Goal: Task Accomplishment & Management: Complete application form

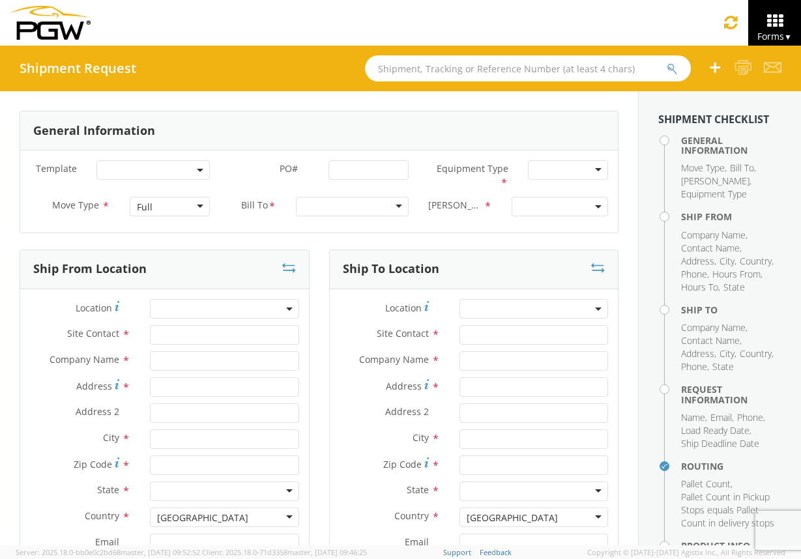
click at [201, 165] on span at bounding box center [152, 170] width 113 height 20
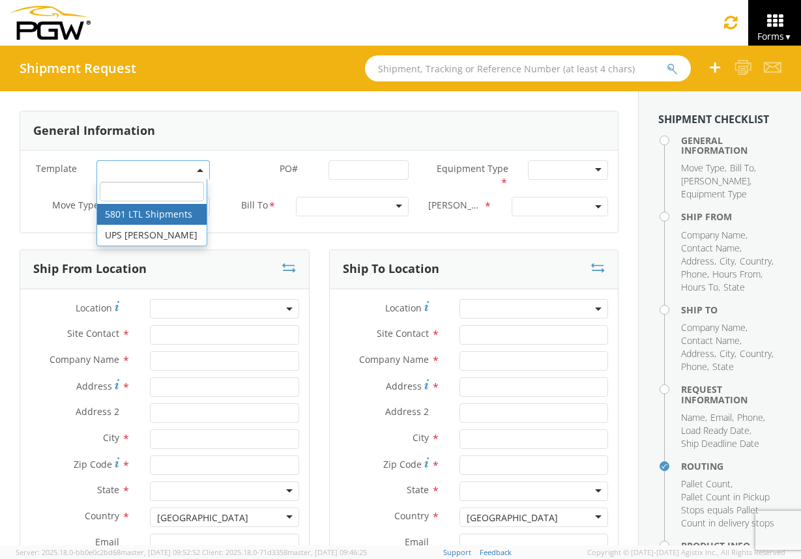
click at [197, 170] on b at bounding box center [200, 170] width 7 height 3
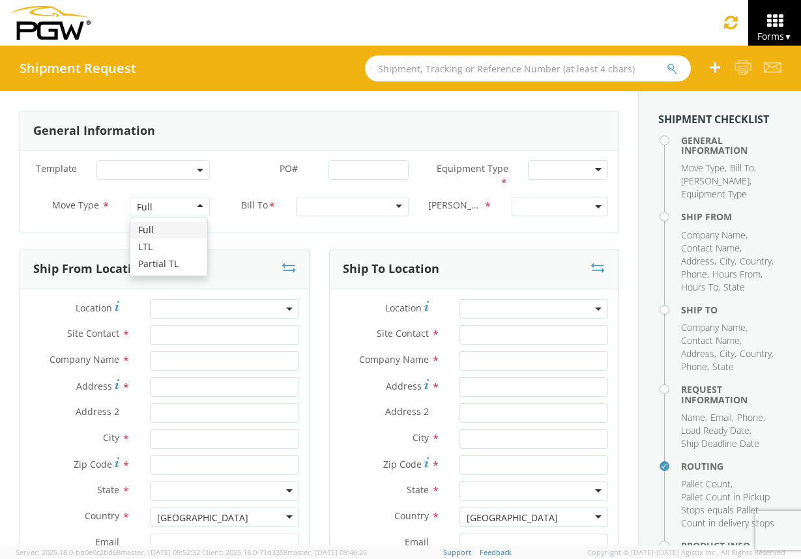
click at [197, 207] on div "Full" at bounding box center [170, 207] width 80 height 20
click at [396, 205] on div at bounding box center [352, 207] width 113 height 20
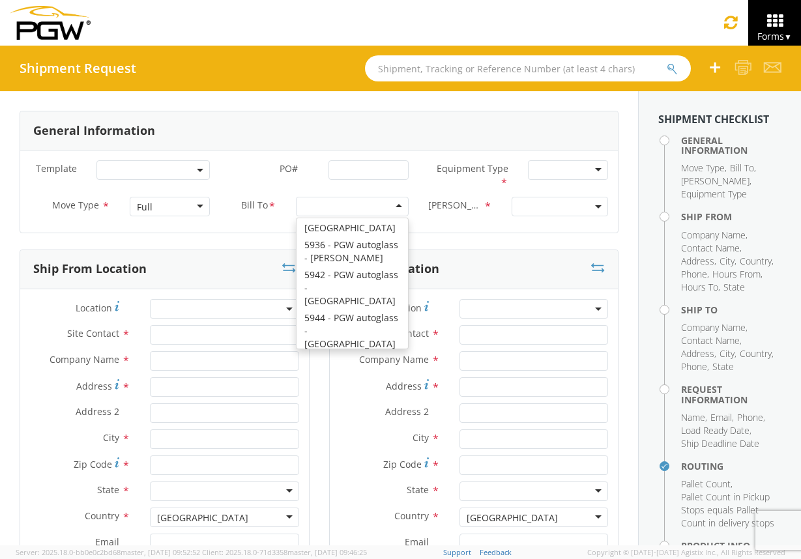
scroll to position [6925, 0]
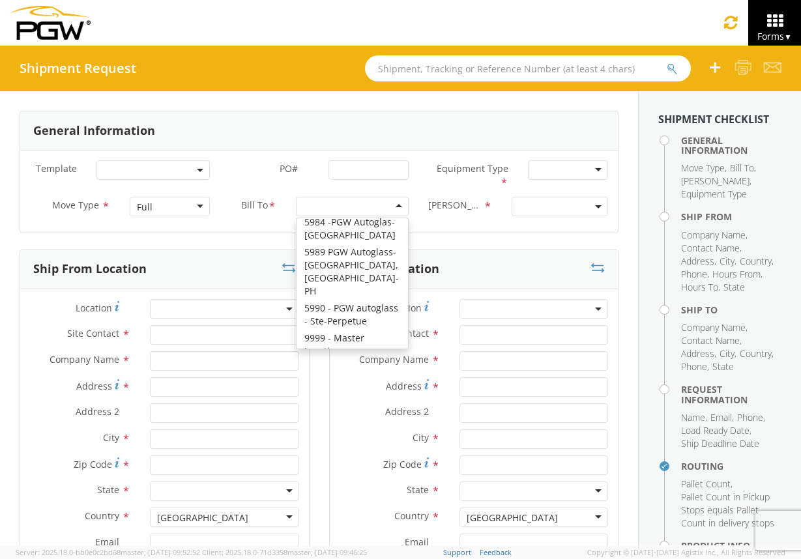
click at [582, 205] on span at bounding box center [559, 207] width 96 height 20
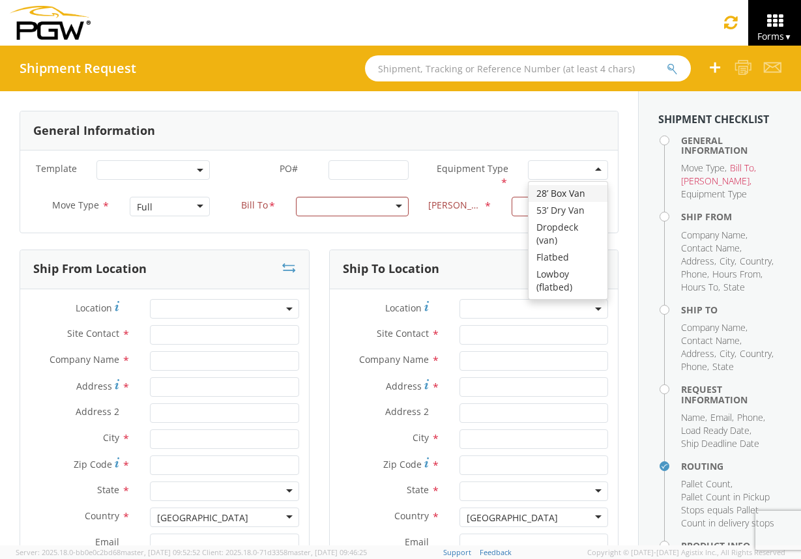
click at [592, 165] on div at bounding box center [568, 170] width 80 height 20
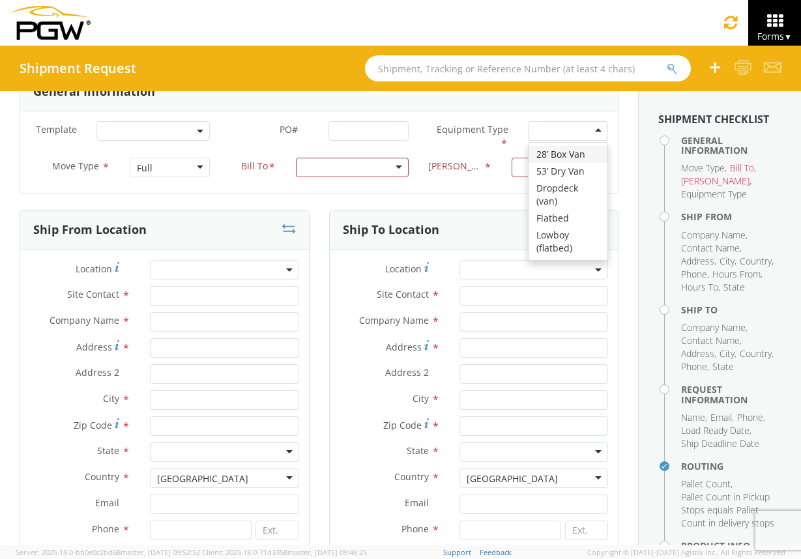
scroll to position [0, 0]
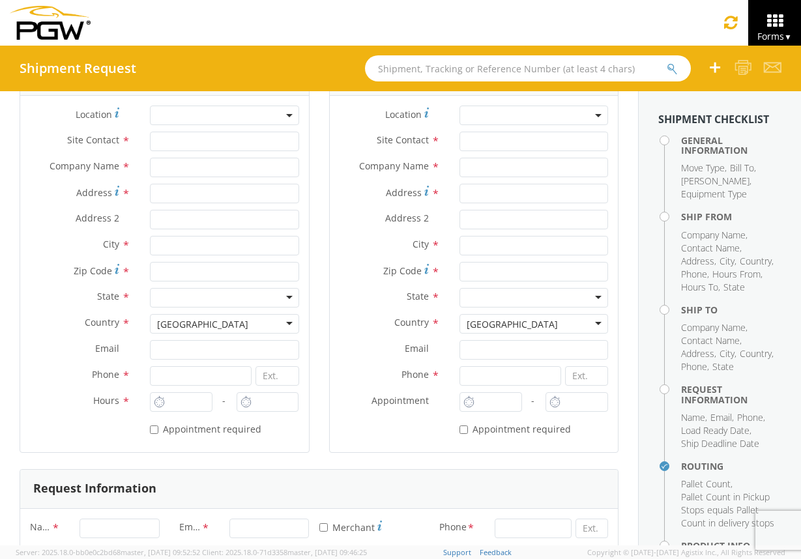
scroll to position [201, 0]
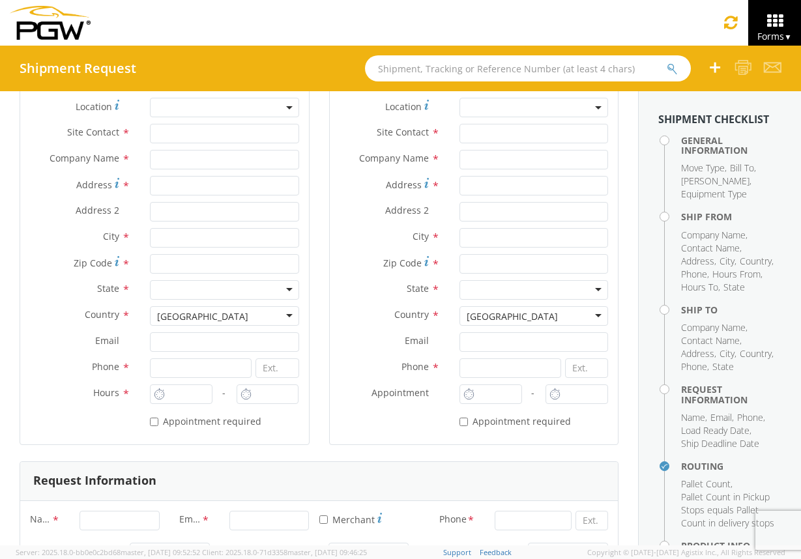
click at [463, 397] on icon at bounding box center [468, 394] width 11 height 12
click at [463, 395] on icon at bounding box center [468, 394] width 11 height 12
click at [549, 397] on icon at bounding box center [554, 394] width 11 height 12
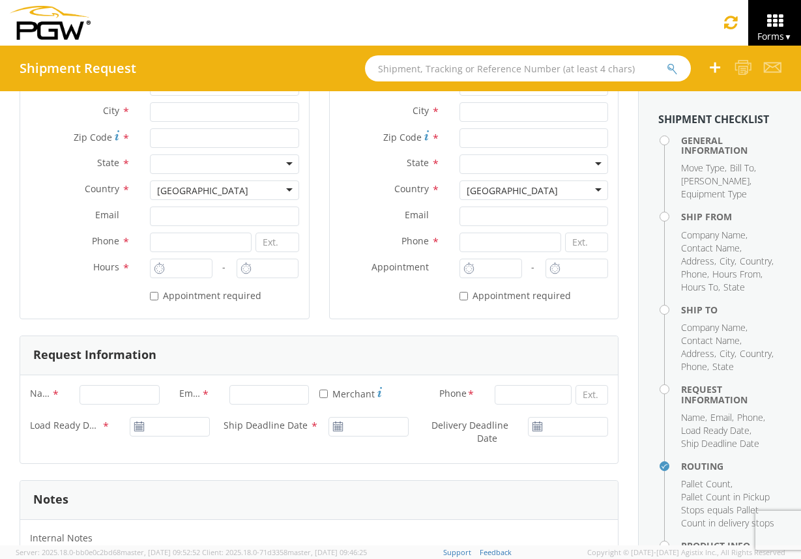
scroll to position [0, 0]
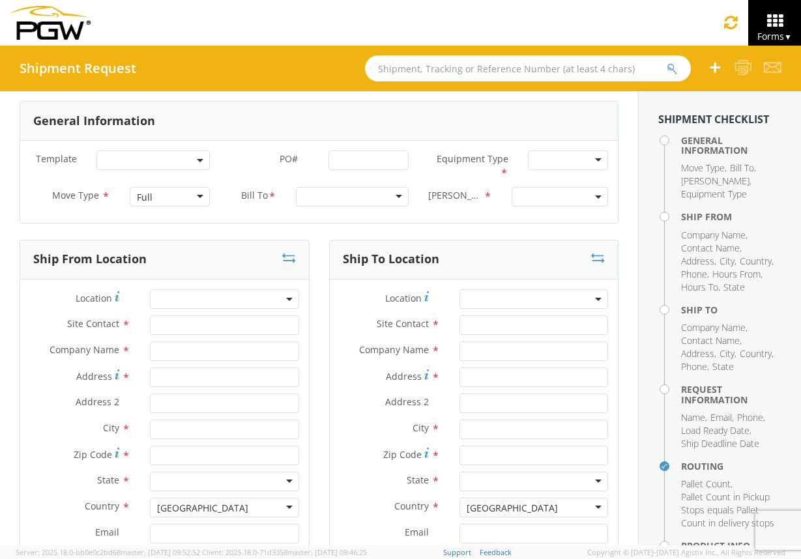
scroll to position [8, 0]
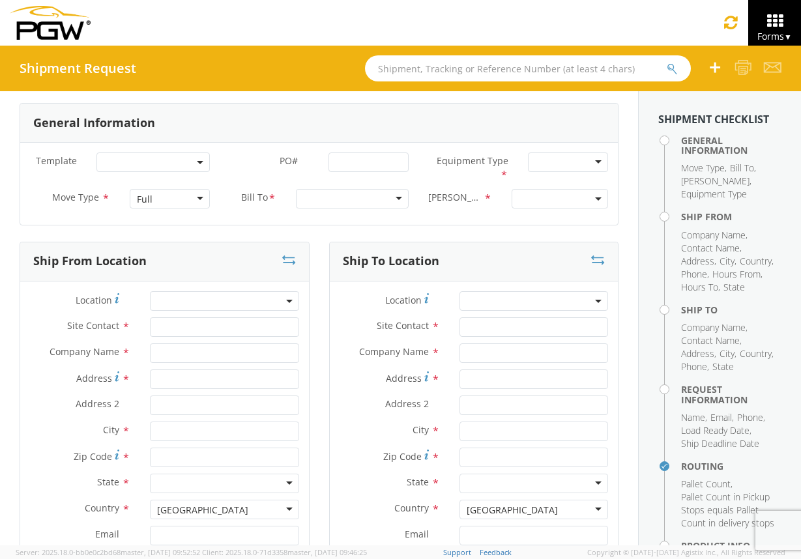
click at [194, 198] on div "Full" at bounding box center [170, 199] width 80 height 20
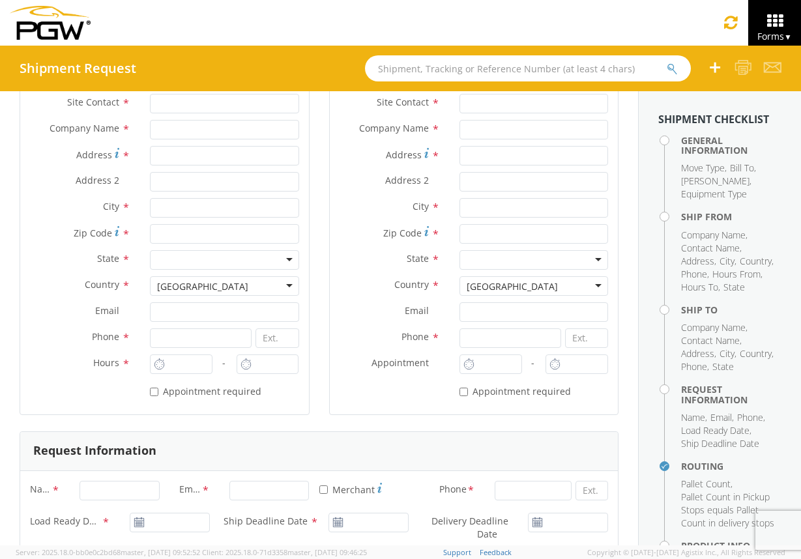
scroll to position [221, 0]
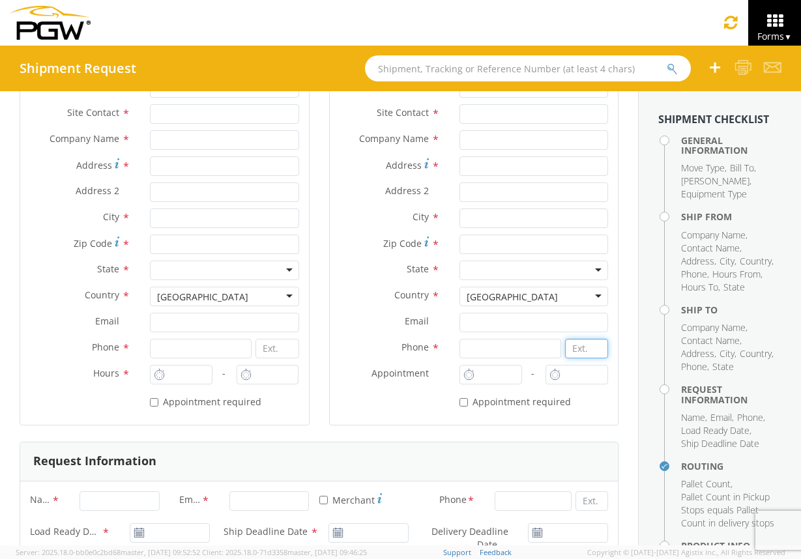
click at [575, 347] on input at bounding box center [586, 349] width 43 height 20
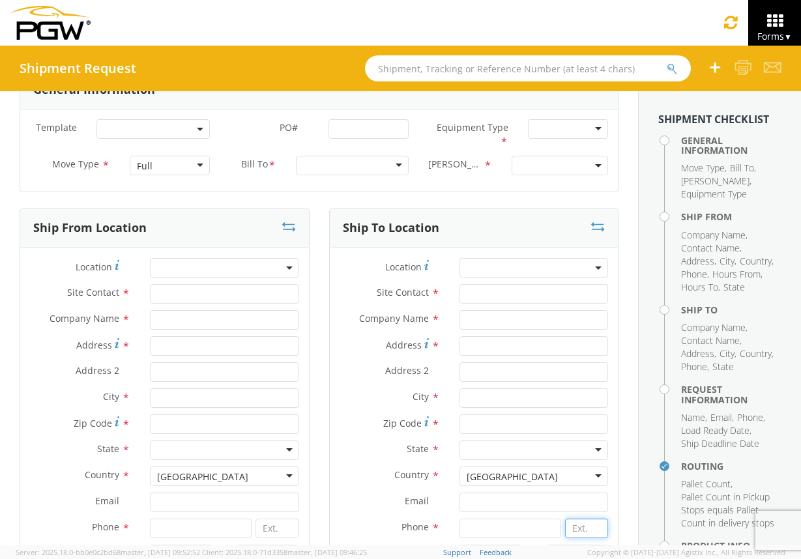
scroll to position [0, 0]
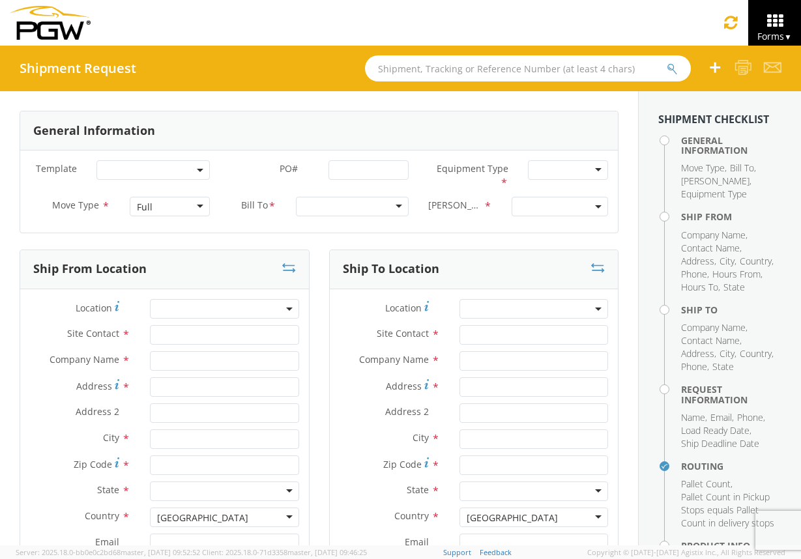
click at [591, 272] on icon at bounding box center [598, 267] width 14 height 13
click at [199, 175] on span at bounding box center [152, 170] width 113 height 20
click at [145, 192] on input "search" at bounding box center [152, 192] width 104 height 20
click at [205, 125] on div "General Information" at bounding box center [318, 130] width 597 height 39
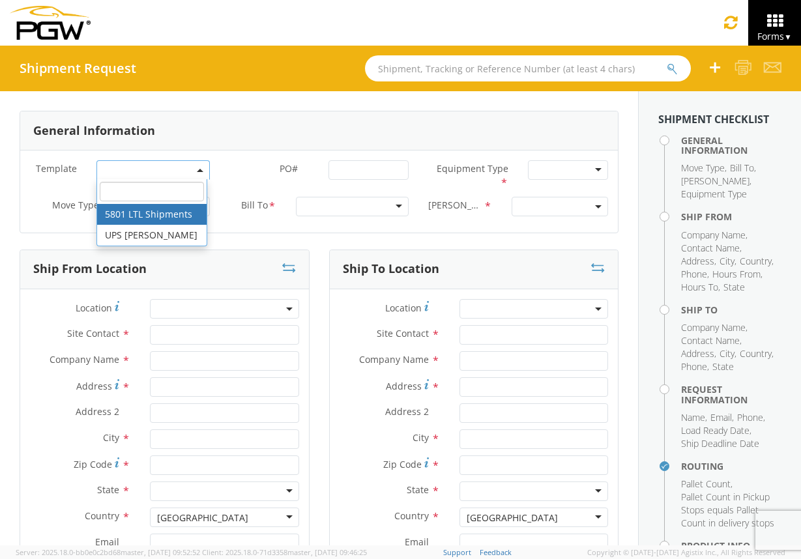
click at [197, 170] on b at bounding box center [200, 170] width 7 height 3
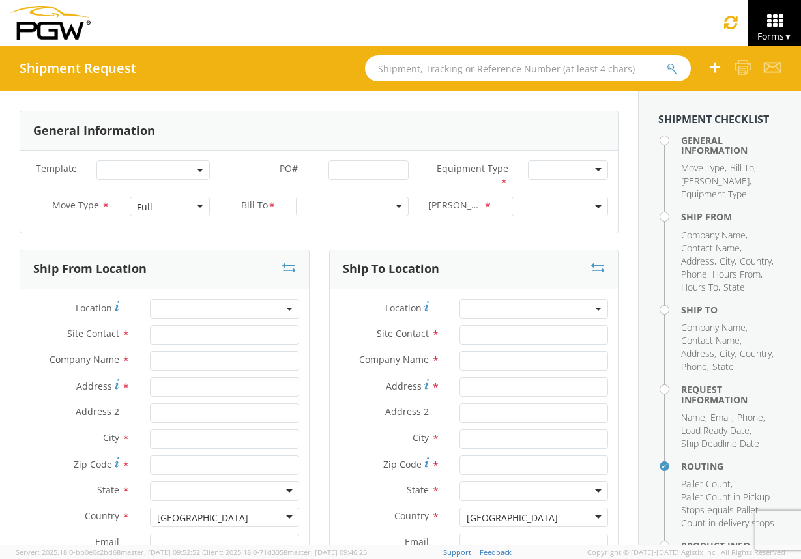
click at [241, 134] on div "General Information" at bounding box center [318, 130] width 597 height 39
click at [194, 210] on div "Full" at bounding box center [170, 207] width 80 height 20
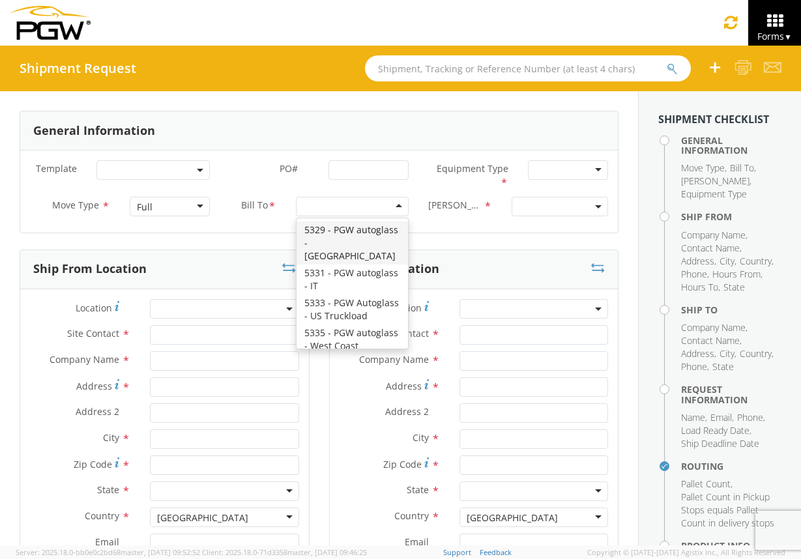
click at [399, 200] on div at bounding box center [352, 207] width 113 height 20
click at [244, 163] on label "PO# *" at bounding box center [270, 168] width 100 height 17
click at [328, 163] on input "PO# *" at bounding box center [368, 170] width 80 height 20
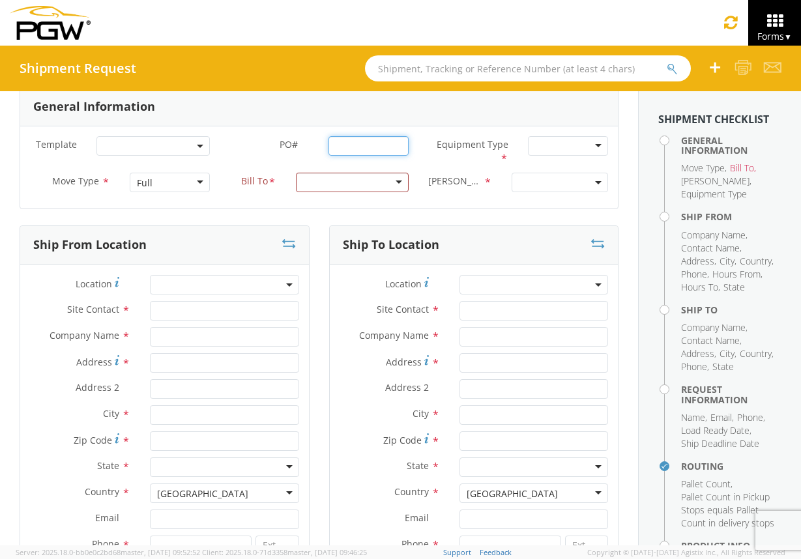
scroll to position [26, 0]
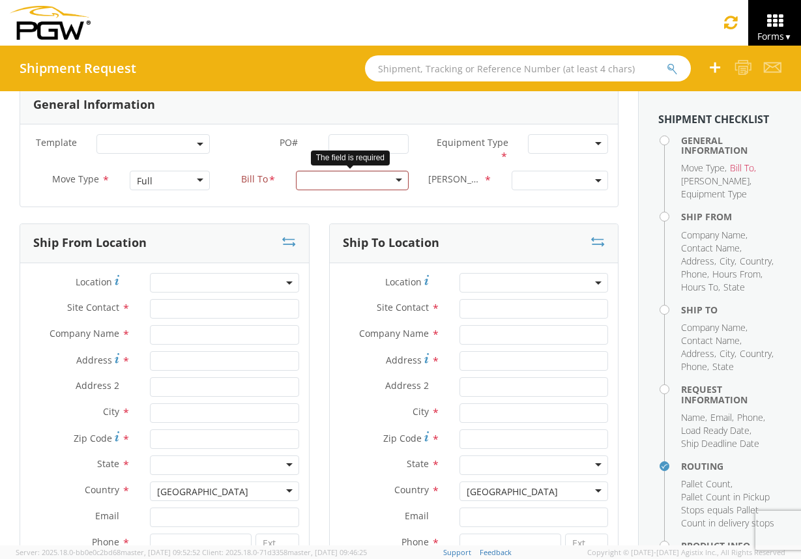
click at [393, 182] on div at bounding box center [352, 181] width 113 height 20
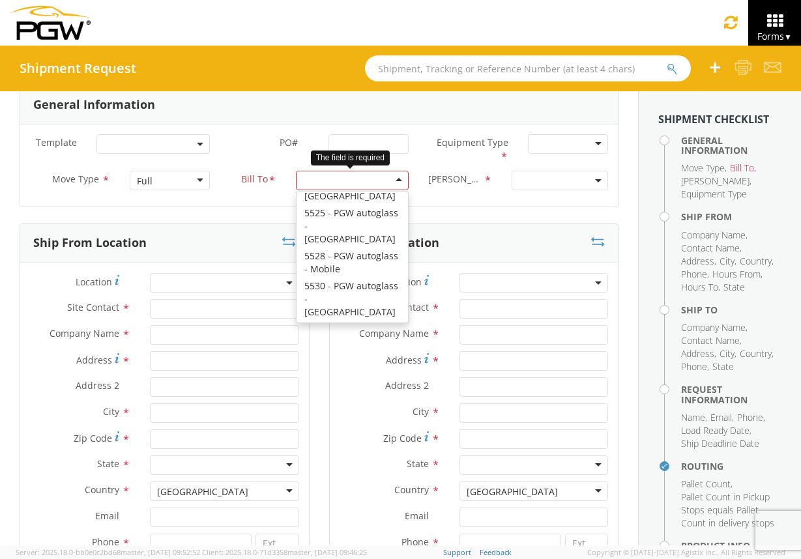
scroll to position [2909, 0]
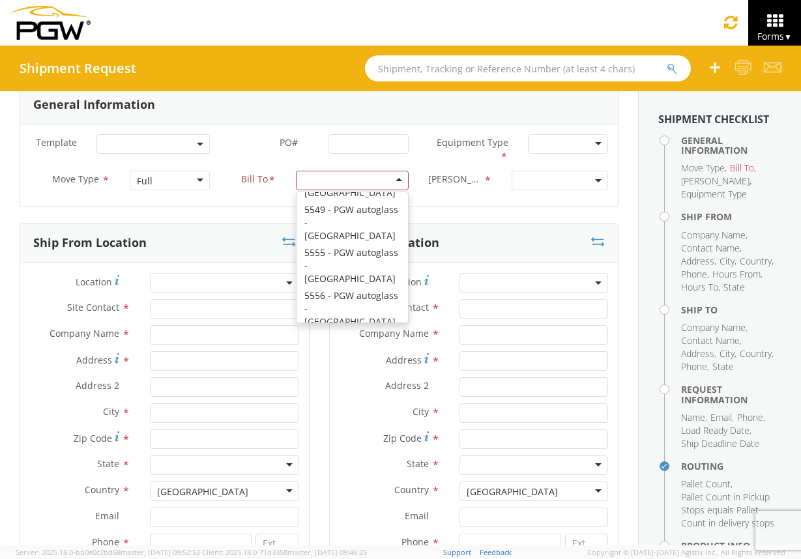
click at [543, 179] on span at bounding box center [559, 181] width 96 height 20
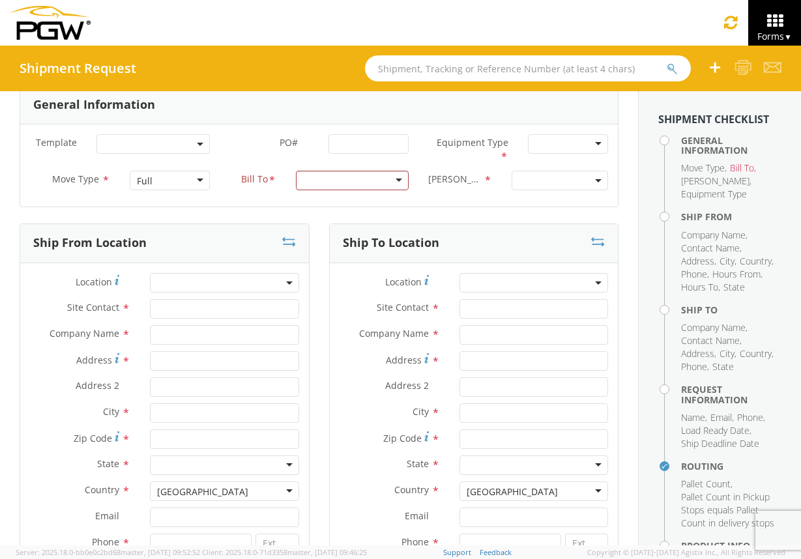
click at [444, 192] on div "Bill Code *" at bounding box center [517, 184] width 199 height 26
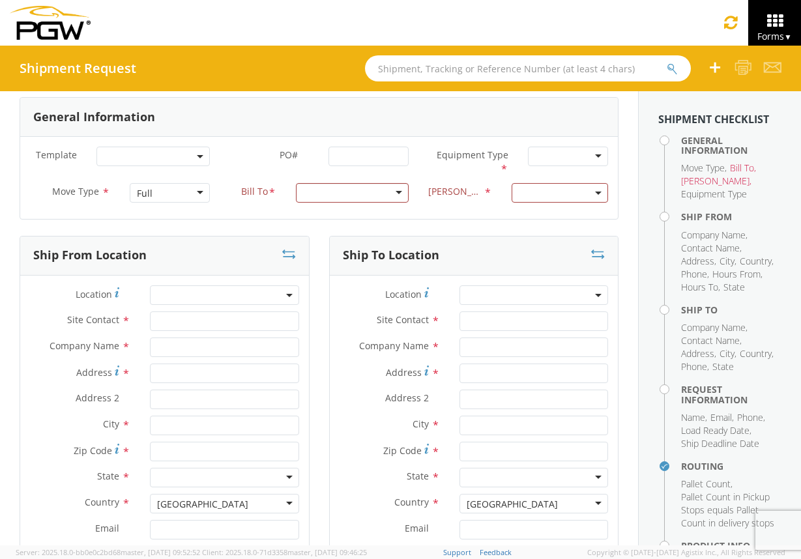
click at [558, 160] on div at bounding box center [568, 157] width 80 height 20
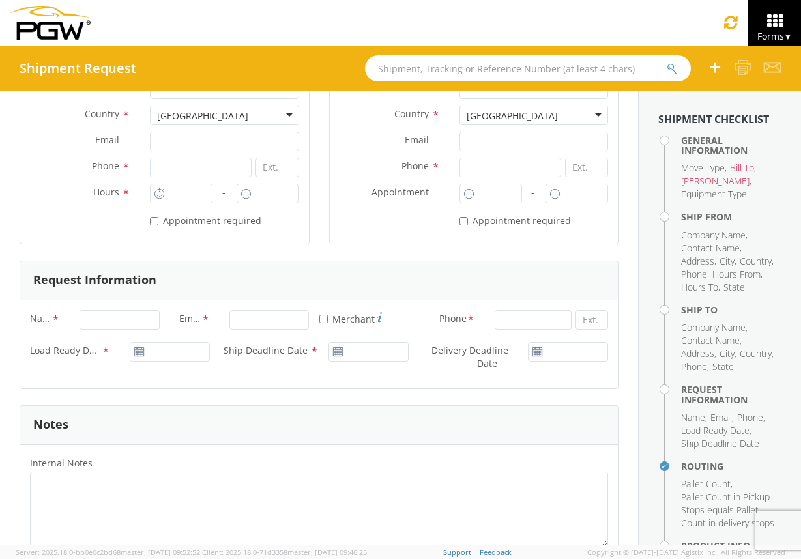
scroll to position [0, 0]
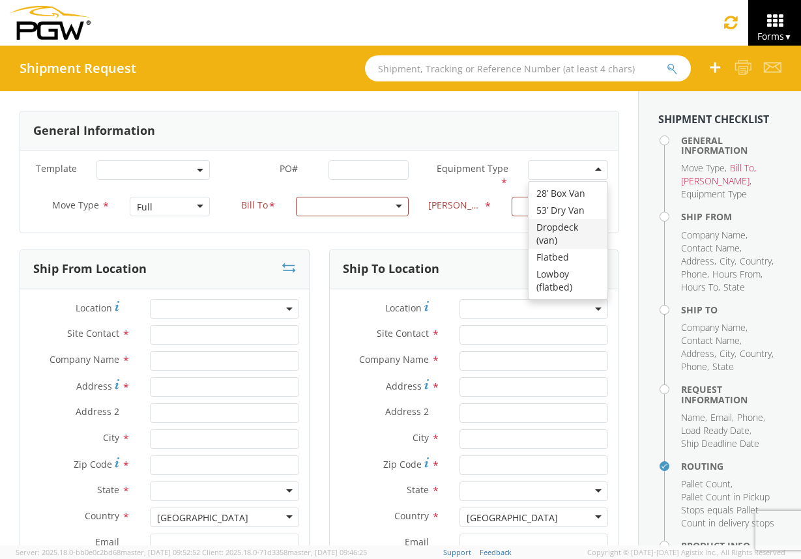
click at [299, 154] on div "Template * PO# * Equipment Type * 28’ Box Van 53’ Dry Van Dropdeck (van) Flatbe…" at bounding box center [318, 192] width 597 height 82
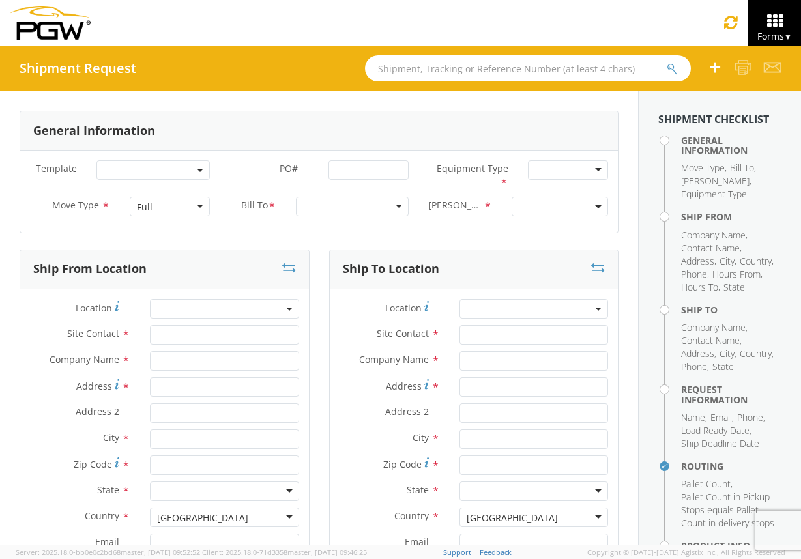
click at [199, 171] on span at bounding box center [200, 170] width 3 height 20
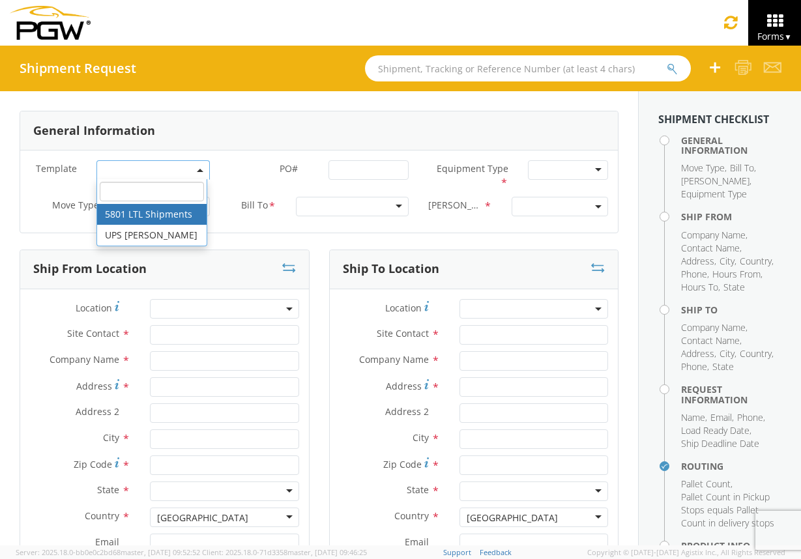
select select "56744968"
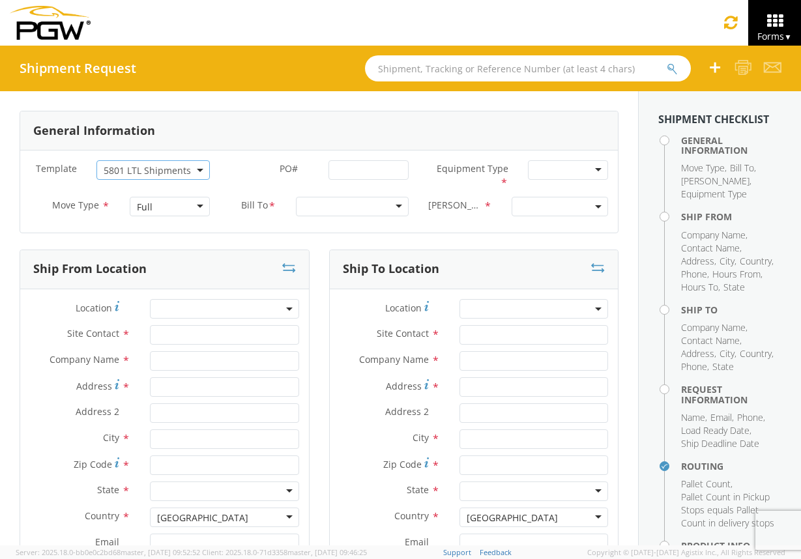
select select
type input "5801 Branch Manager"
type input "PGW"
type input "5000 [GEOGRAPHIC_DATA]"
type input "[GEOGRAPHIC_DATA]"
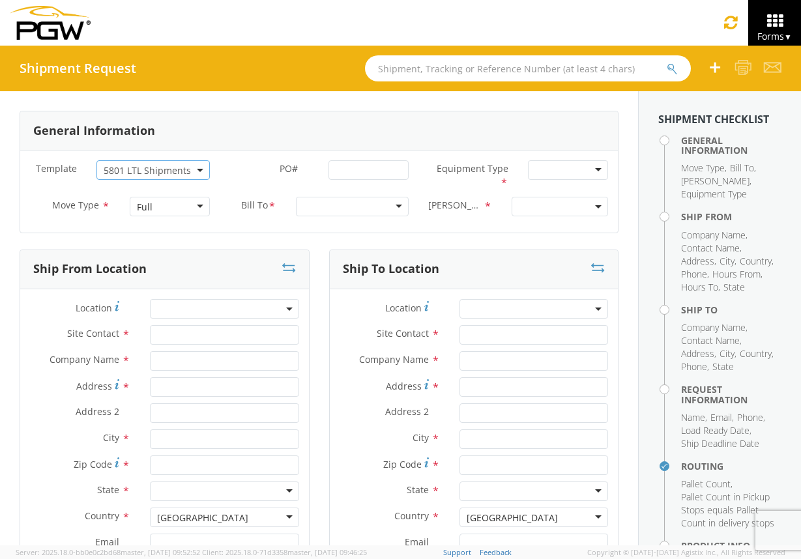
type input "76115"
type input "[EMAIL_ADDRESS][DOMAIN_NAME]"
type input "[PHONE_NUMBER]"
type input "10:35 AM"
type input "11:35 AM"
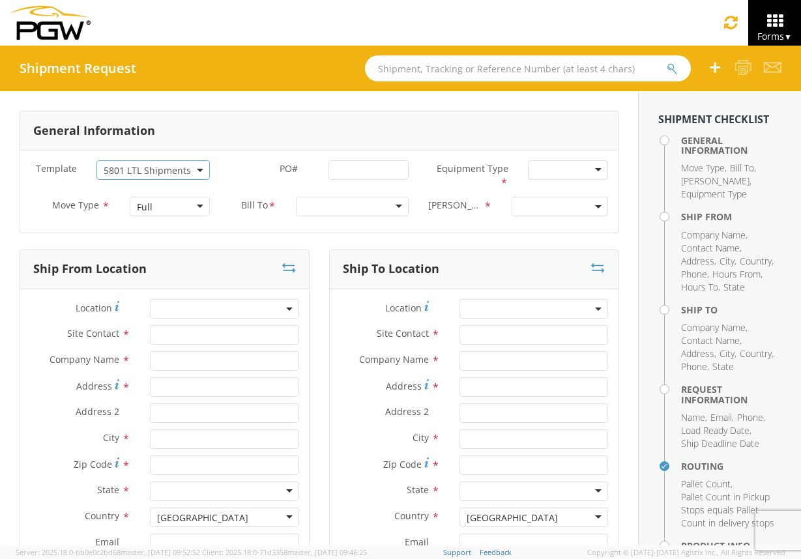
type input "5403 Branch Manager"
type input "PGW"
type input "[STREET_ADDRESS]"
type input "Amarillo"
type input "79101"
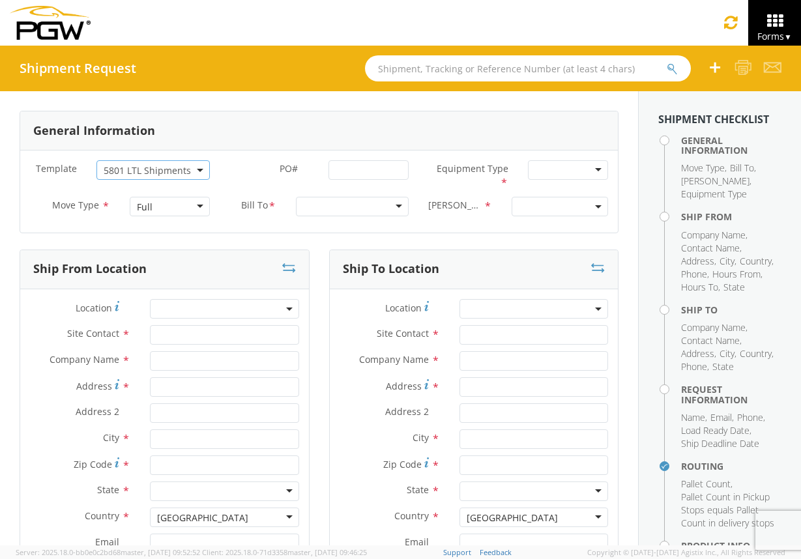
type input "[EMAIL_ADDRESS][DOMAIN_NAME]"
type input "[PHONE_NUMBER]"
type textarea "NO LTL Appt unless noted, ALL Truckload APPT Reqd. Contact [PERSON_NAME]. Call …"
type input "980"
type input "1"
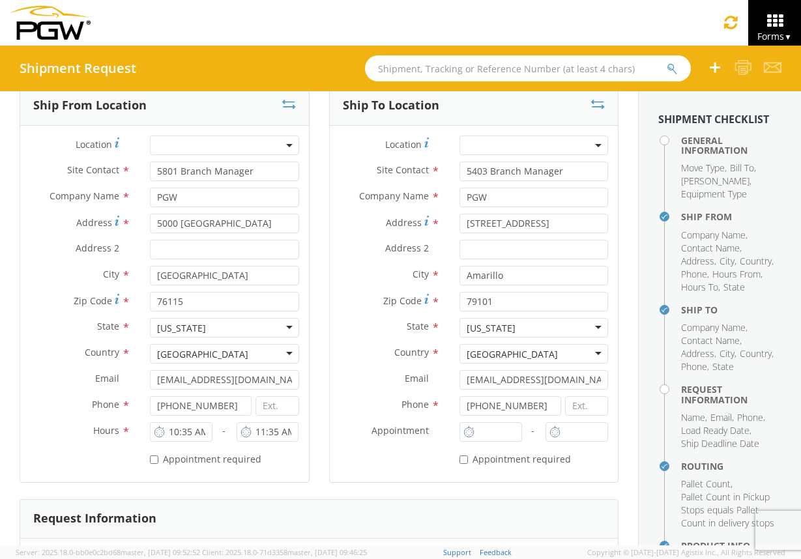
select select "62891"
select select "28259"
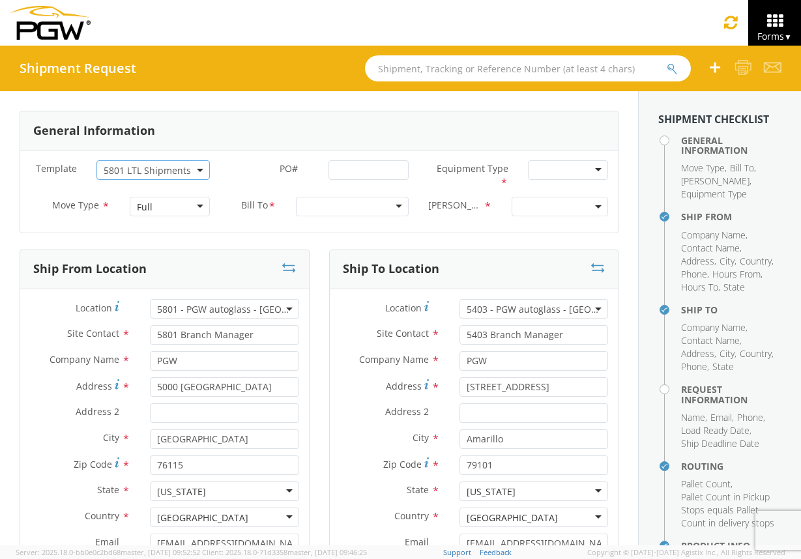
click at [197, 169] on b at bounding box center [200, 170] width 7 height 3
select select "53890439"
select select
type input "5452 Branch Manager"
type input "5452 - PGW autoglass - [GEOGRAPHIC_DATA]"
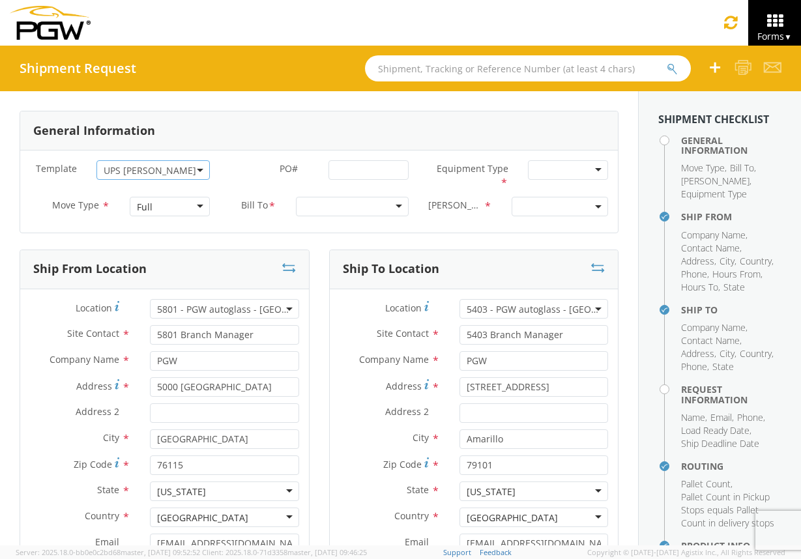
type input "[STREET_ADDRESS][PERSON_NAME]"
type input "Austin"
type input "78728"
type input "[EMAIL_ADDRESS][DOMAIN_NAME]"
type input "[PHONE_NUMBER]"
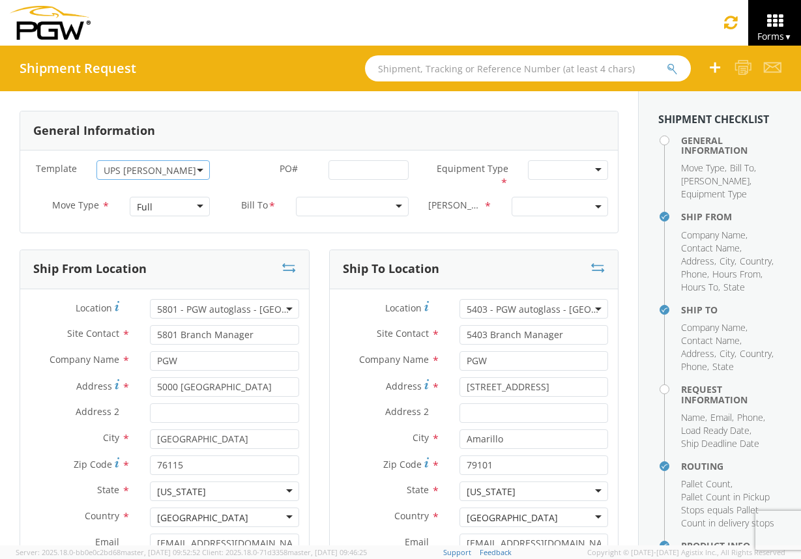
type input "5815 Branch Manager"
type input "PGW Autoglass-AMG McAllen 5815"
type input "[STREET_ADDRESS]"
type input "McAllen"
type input "78503"
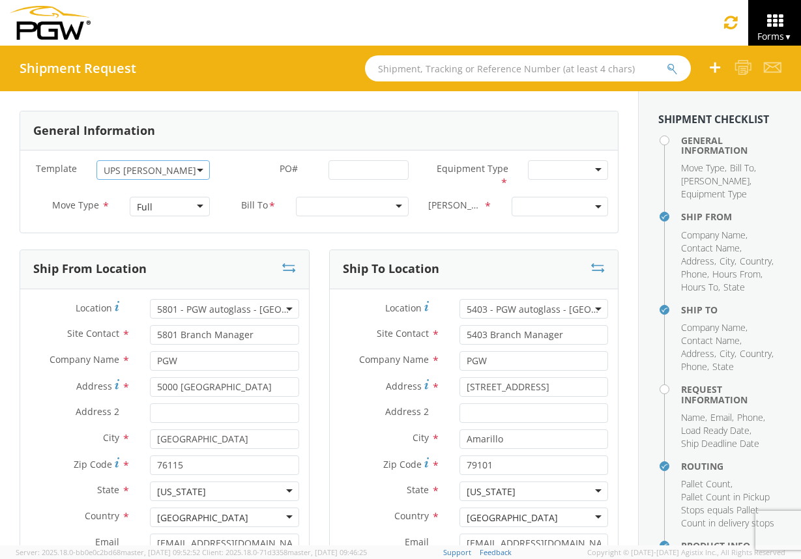
type input "[PHONE_NUMBER]"
type input "[PERSON_NAME]"
type input "[EMAIL_ADDRESS][DOMAIN_NAME]"
type input "5123397986"
type textarea "NO LTL Appt unless noted, ALL Truckload APPT Reqd. Contact [PERSON_NAME]. NO LT…"
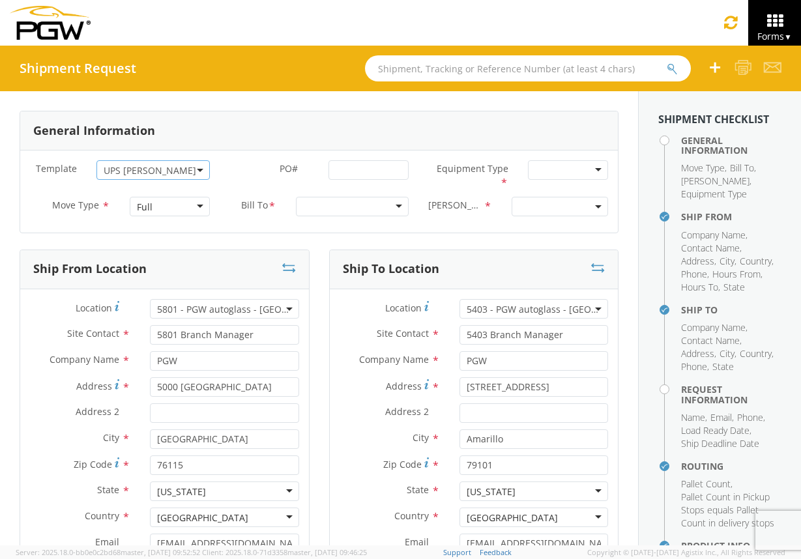
type input "4"
type input "7:00 AM"
type input "5:00 PM"
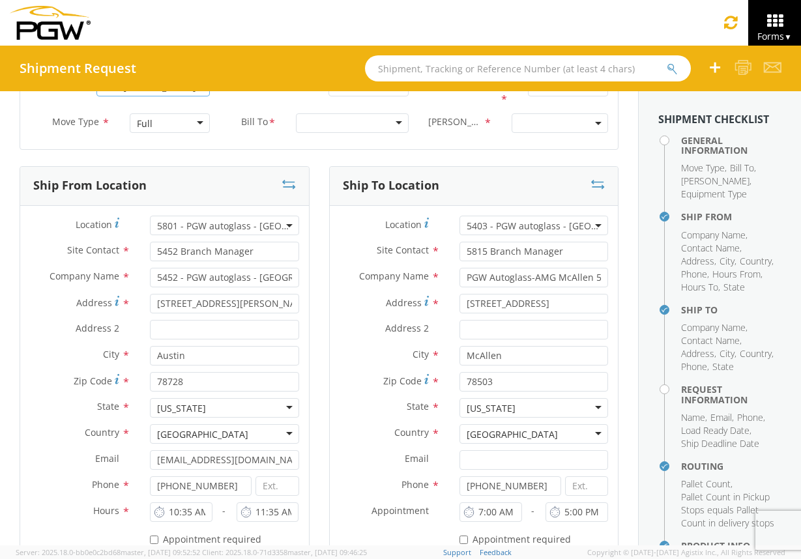
select select "28299"
select select "62936"
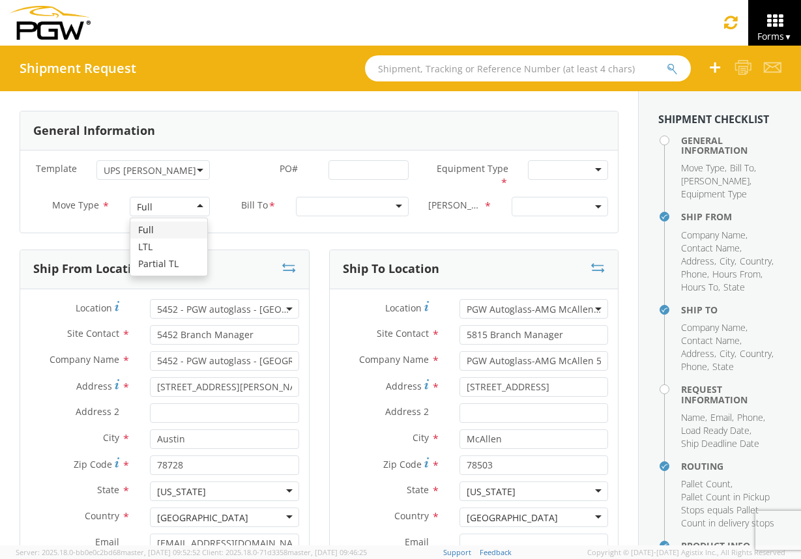
click at [194, 209] on div "Full" at bounding box center [170, 207] width 80 height 20
click at [568, 167] on div at bounding box center [568, 170] width 80 height 20
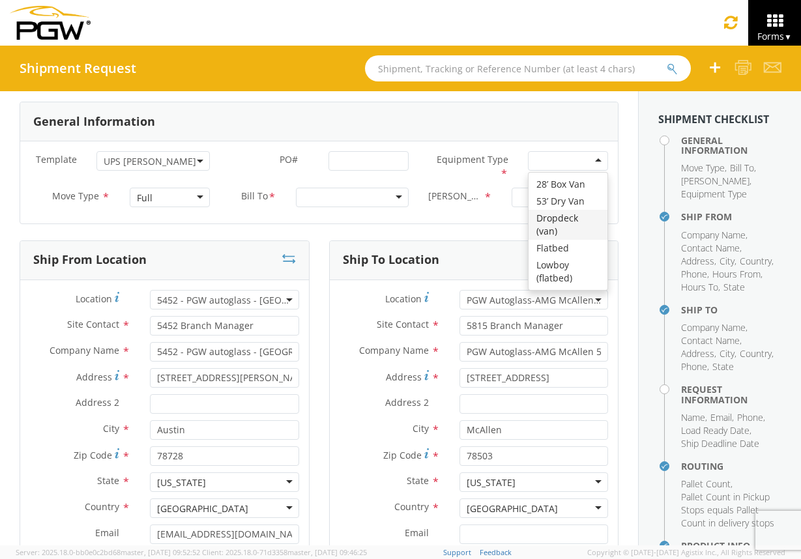
scroll to position [8, 0]
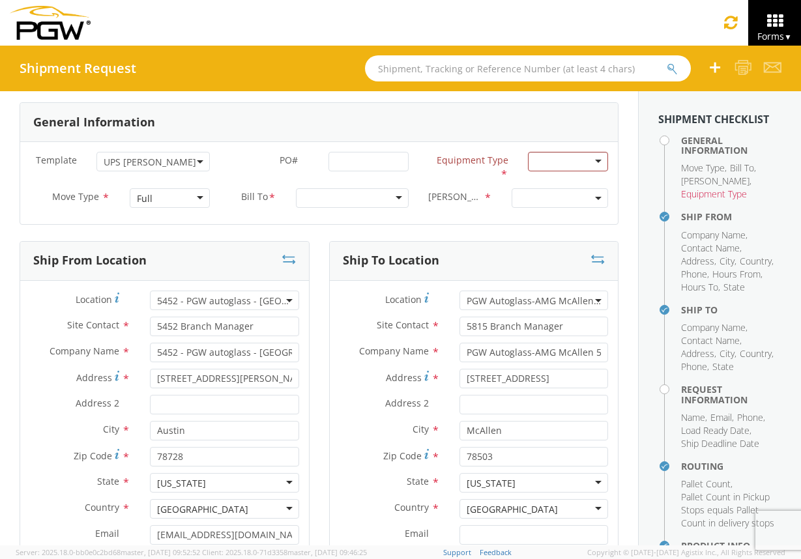
click at [598, 143] on div "Template * 5801 LTL Shipments UPS [PERSON_NAME] UPS [PERSON_NAME] PO# * Equipme…" at bounding box center [318, 183] width 597 height 82
click at [584, 198] on span at bounding box center [559, 198] width 96 height 20
click at [190, 197] on div "Full" at bounding box center [170, 198] width 80 height 20
click at [392, 196] on div at bounding box center [352, 198] width 113 height 20
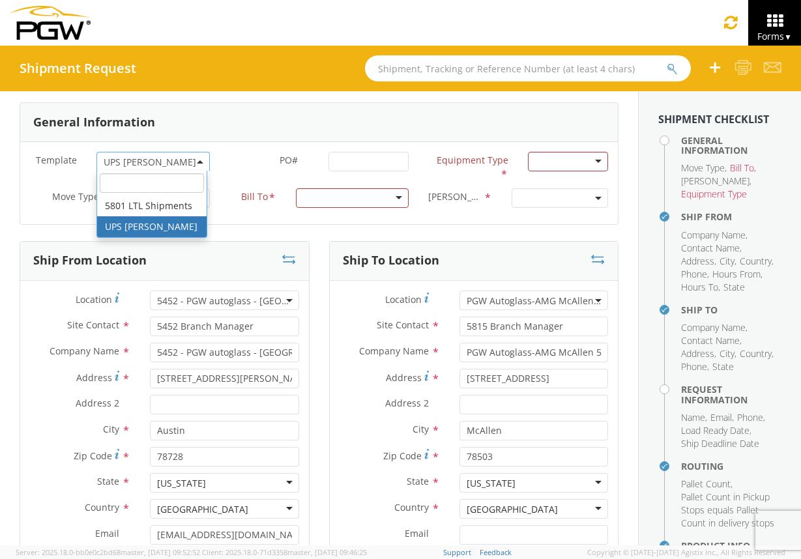
click at [199, 159] on span at bounding box center [200, 162] width 3 height 20
click at [257, 156] on label "PO# *" at bounding box center [270, 160] width 100 height 17
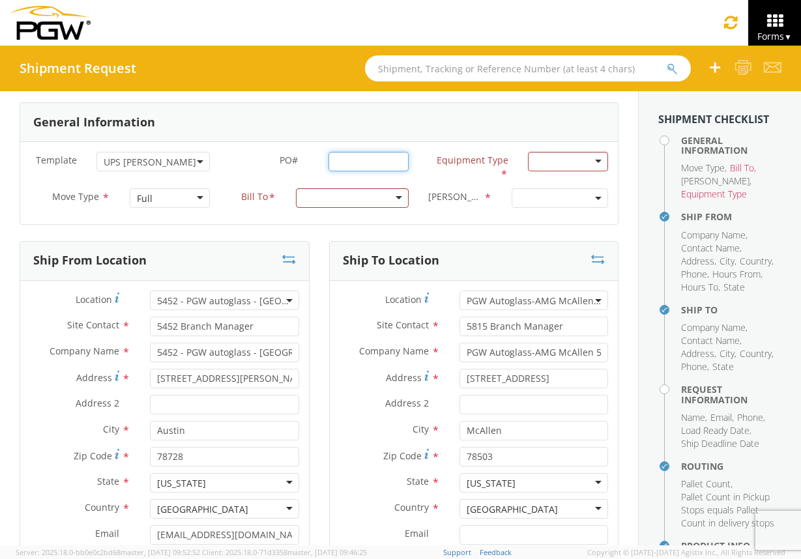
click at [328, 156] on input "PO# *" at bounding box center [368, 162] width 80 height 20
click at [369, 162] on input "PO# *" at bounding box center [368, 162] width 80 height 20
click at [585, 162] on div at bounding box center [568, 162] width 80 height 20
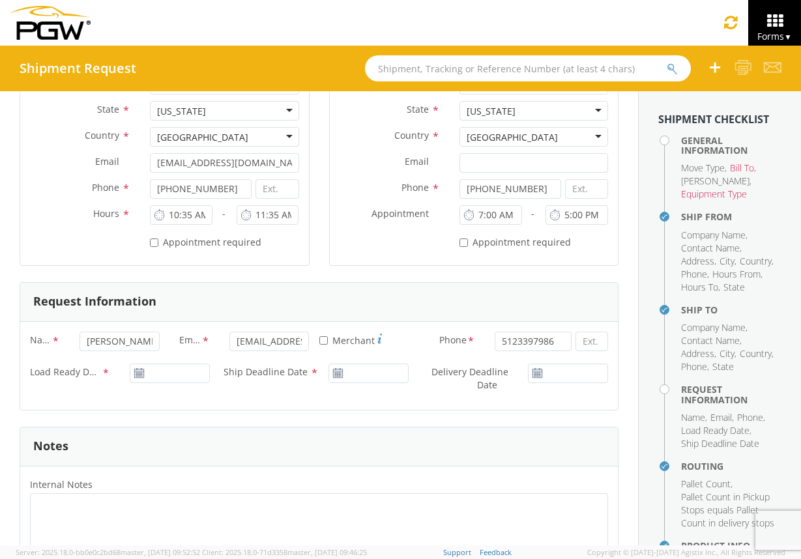
scroll to position [382, 0]
click at [132, 342] on input "[PERSON_NAME]" at bounding box center [119, 340] width 80 height 20
click at [194, 338] on span "Email" at bounding box center [190, 339] width 22 height 15
click at [229, 338] on input "[EMAIL_ADDRESS][DOMAIN_NAME]" at bounding box center [269, 340] width 80 height 20
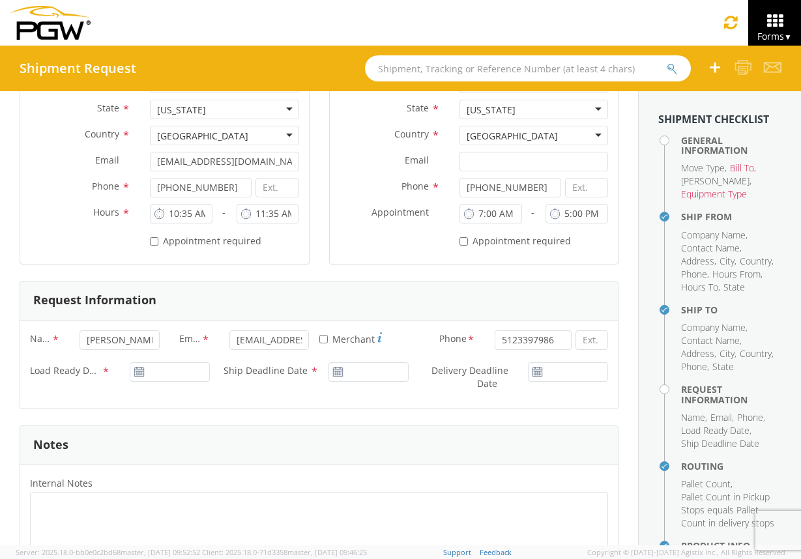
click at [141, 373] on use at bounding box center [138, 371] width 9 height 9
click at [136, 373] on icon at bounding box center [139, 372] width 11 height 10
click at [136, 375] on icon at bounding box center [139, 372] width 11 height 10
click at [336, 375] on icon at bounding box center [337, 372] width 11 height 10
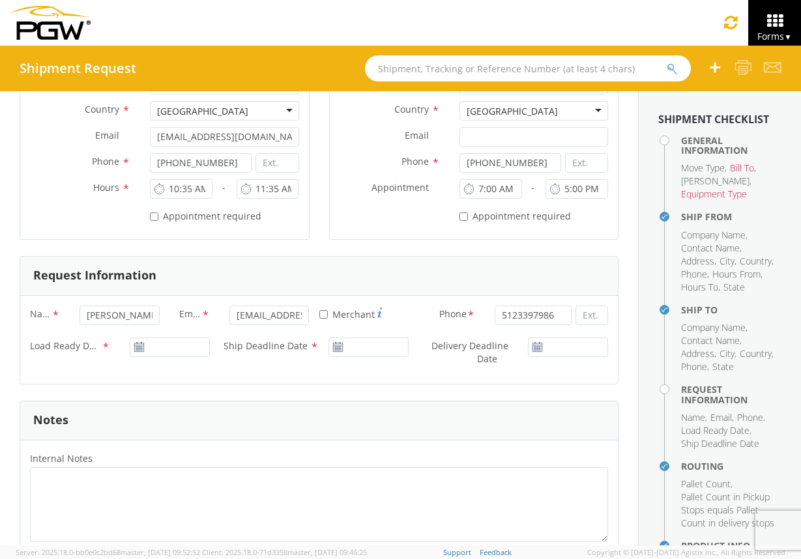
scroll to position [418, 0]
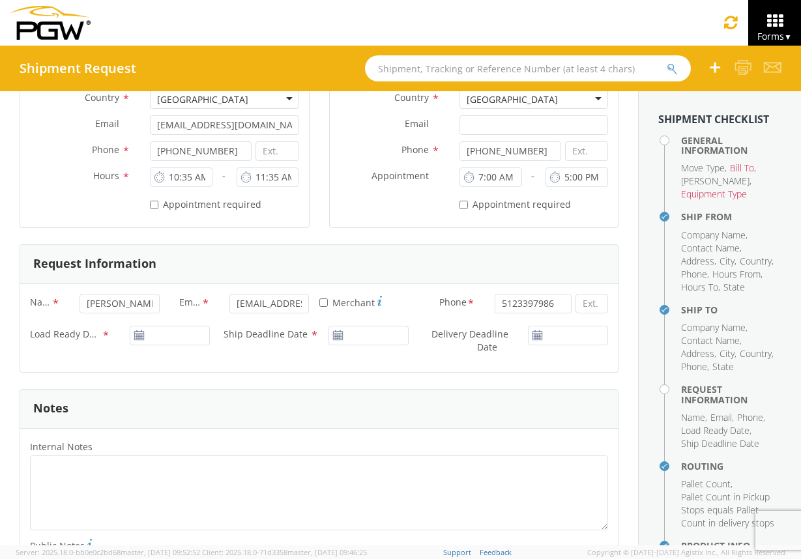
click at [532, 334] on icon at bounding box center [537, 335] width 11 height 10
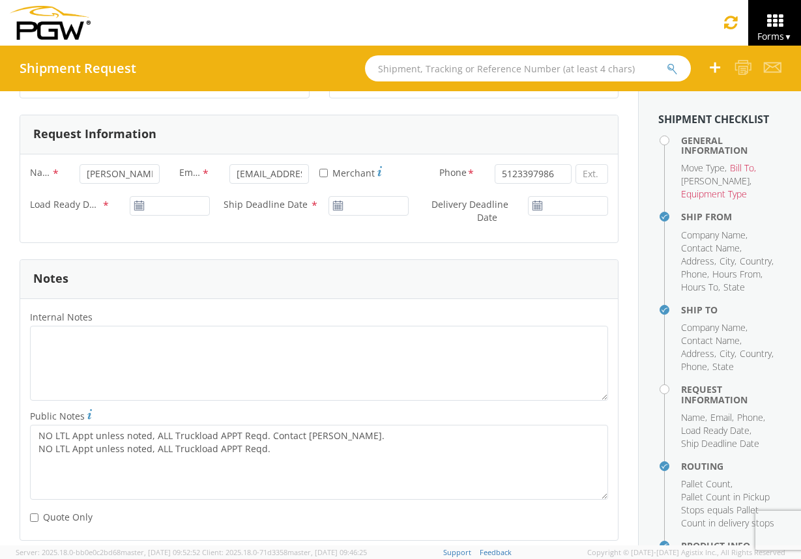
scroll to position [554, 0]
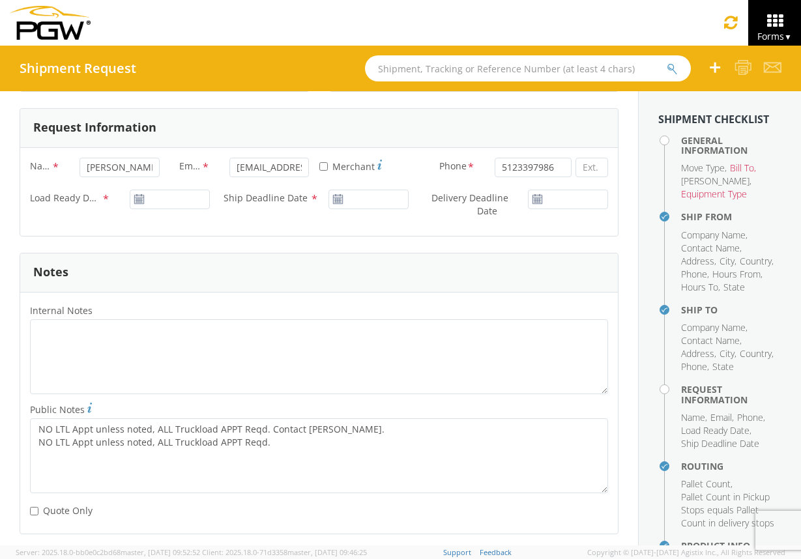
click at [532, 195] on use at bounding box center [536, 198] width 9 height 9
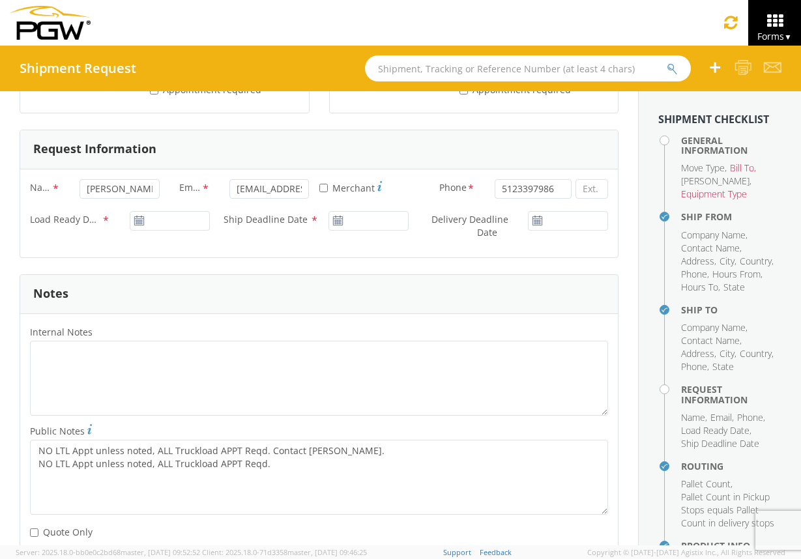
scroll to position [529, 0]
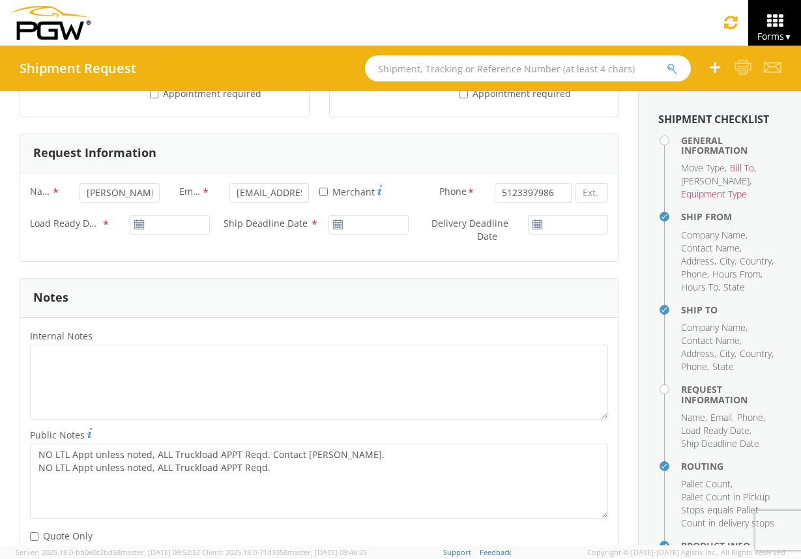
click at [76, 222] on span "Load Ready Date" at bounding box center [66, 224] width 72 height 15
click at [130, 222] on input "Load Ready Date *" at bounding box center [170, 225] width 80 height 20
type input "[DATE]"
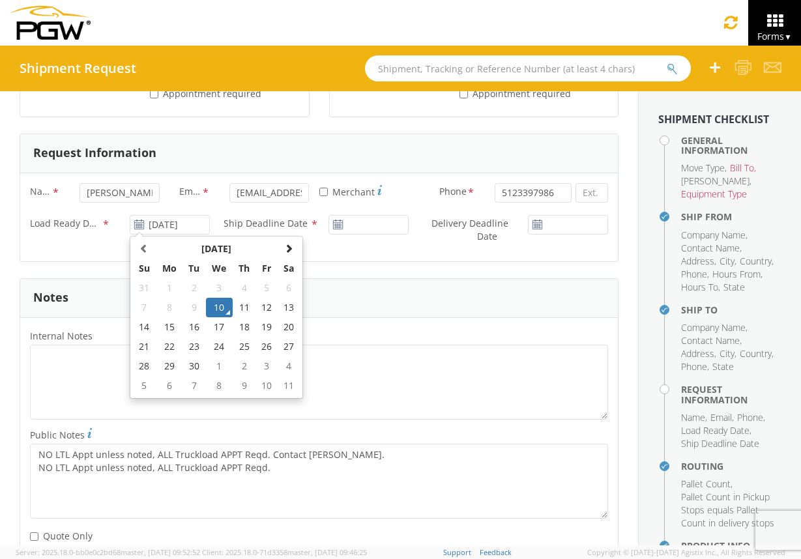
click at [360, 297] on div "Notes" at bounding box center [318, 298] width 597 height 39
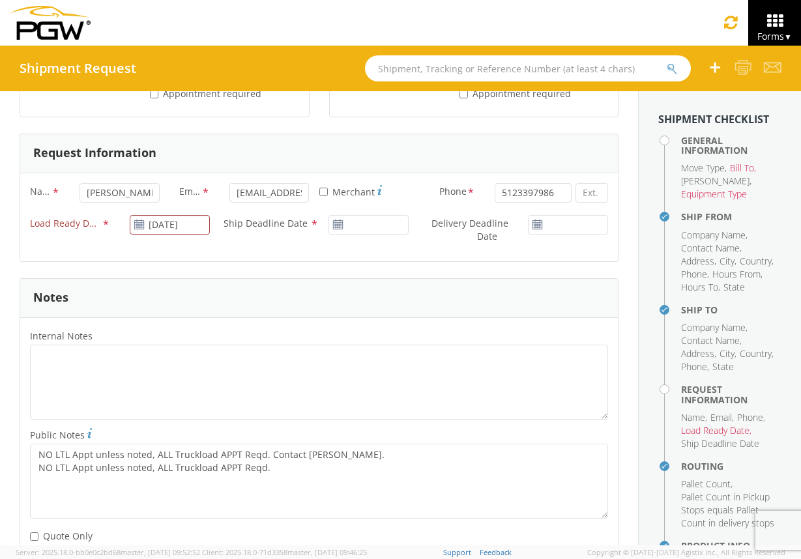
click at [334, 223] on use at bounding box center [338, 224] width 9 height 9
click at [332, 227] on icon at bounding box center [337, 225] width 11 height 10
click at [480, 227] on span "Delivery Deadline Date" at bounding box center [469, 229] width 77 height 25
click at [528, 227] on input "Delivery Deadline Date *" at bounding box center [568, 225] width 80 height 20
type input "[DATE]"
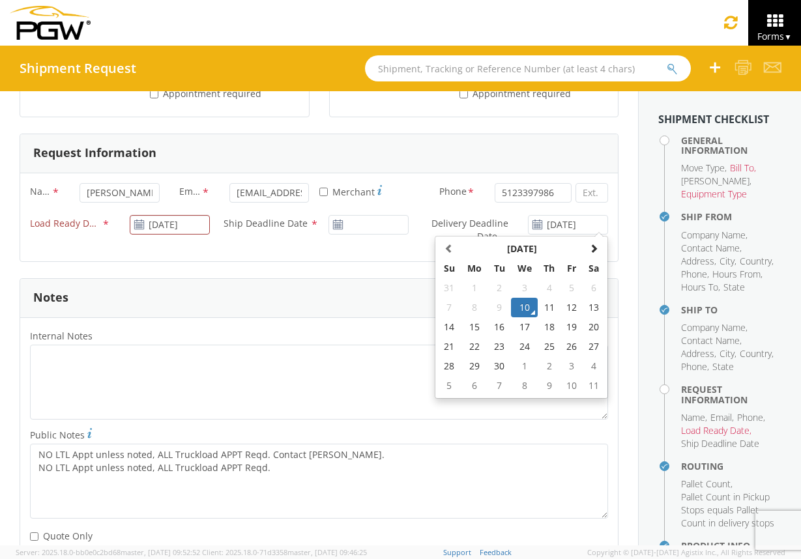
click at [279, 220] on span "Ship Deadline Date" at bounding box center [265, 223] width 84 height 12
click at [328, 220] on input "Ship Deadline Date *" at bounding box center [368, 225] width 80 height 20
type input "[DATE]"
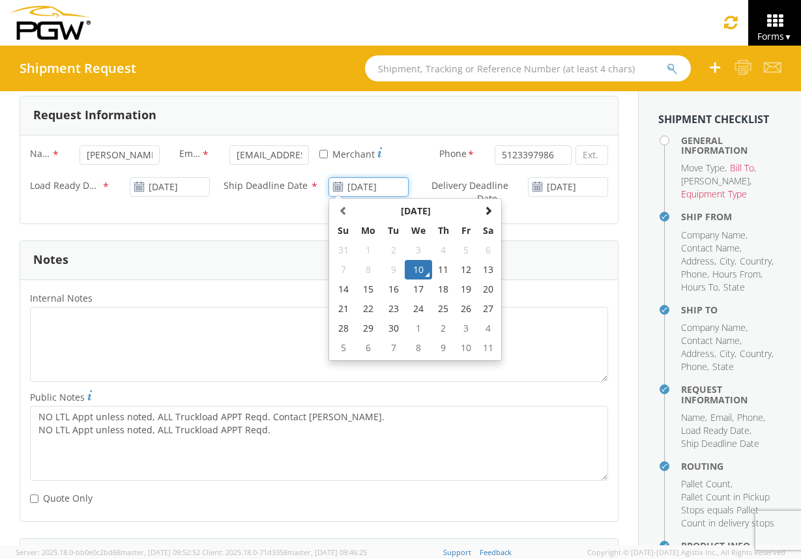
scroll to position [571, 0]
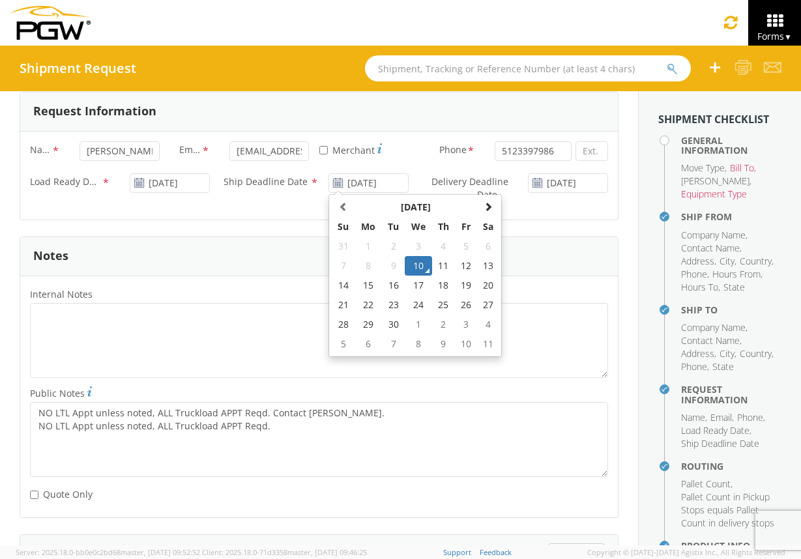
click at [236, 246] on div "Notes" at bounding box center [318, 256] width 597 height 39
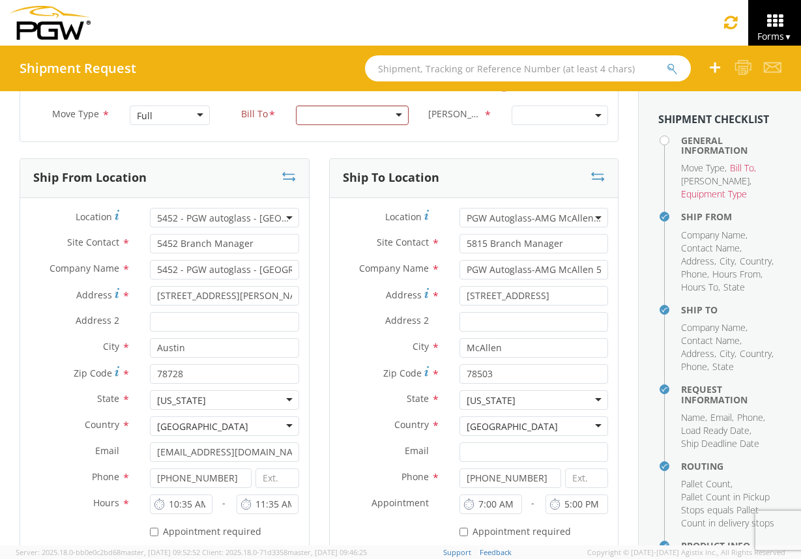
scroll to position [0, 0]
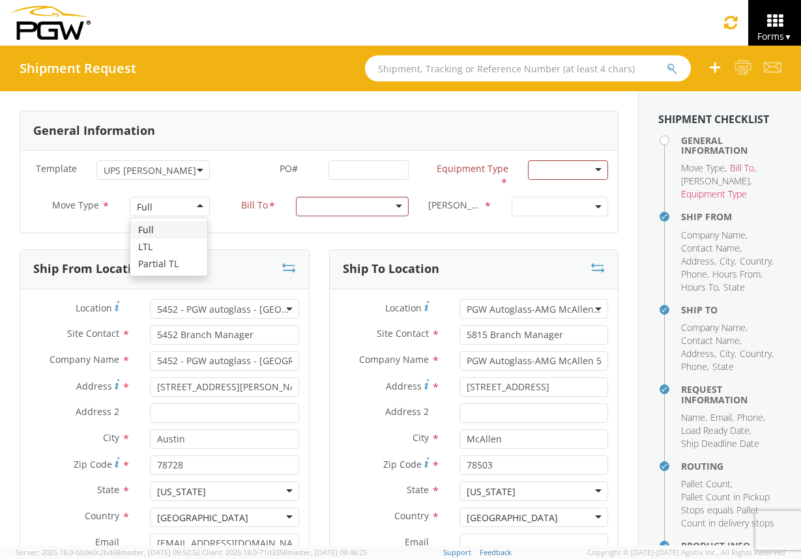
click at [199, 206] on div "Full" at bounding box center [170, 207] width 80 height 20
click at [244, 229] on div "Template * 5801 LTL Shipments UPS [PERSON_NAME] UPS [PERSON_NAME] PO# * Equipme…" at bounding box center [318, 192] width 597 height 82
click at [199, 205] on div "Full" at bounding box center [170, 207] width 80 height 20
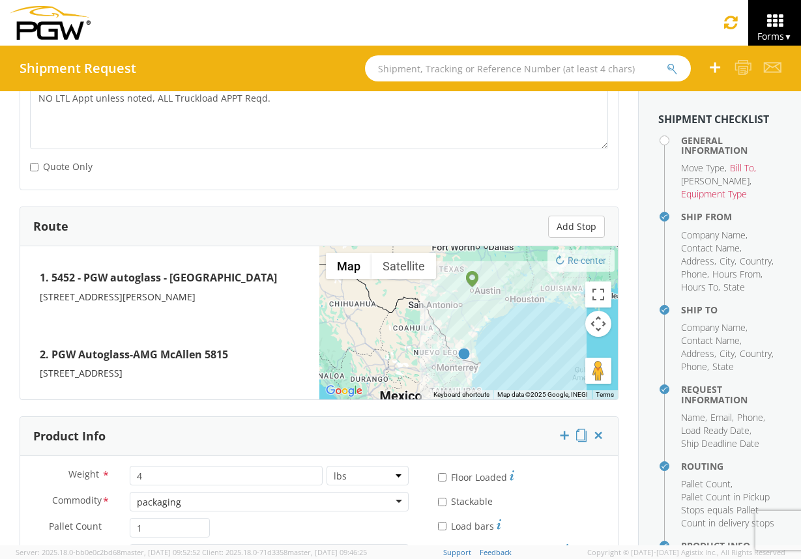
scroll to position [1016, 0]
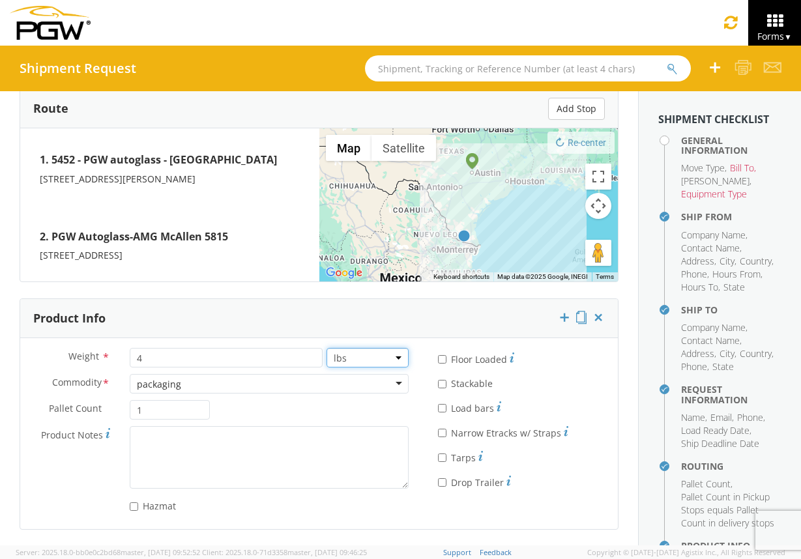
click at [388, 358] on select "lbs kgs" at bounding box center [367, 358] width 83 height 20
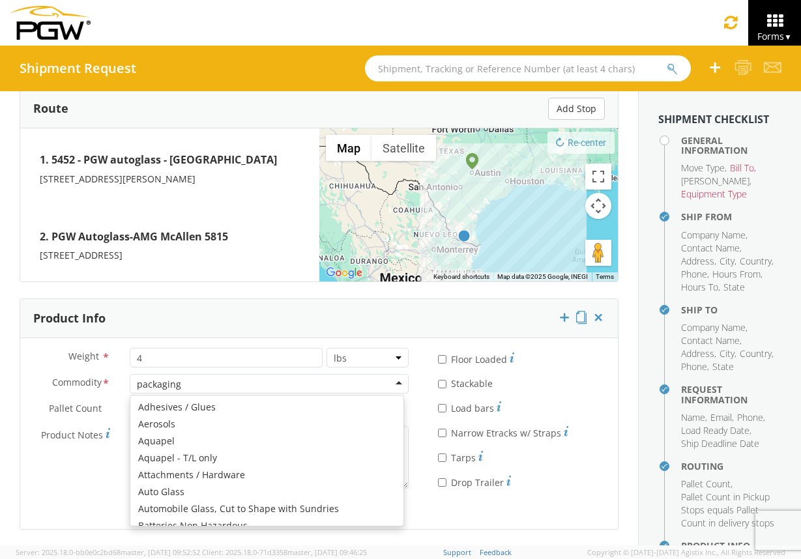
click at [391, 380] on div "packaging" at bounding box center [269, 384] width 279 height 20
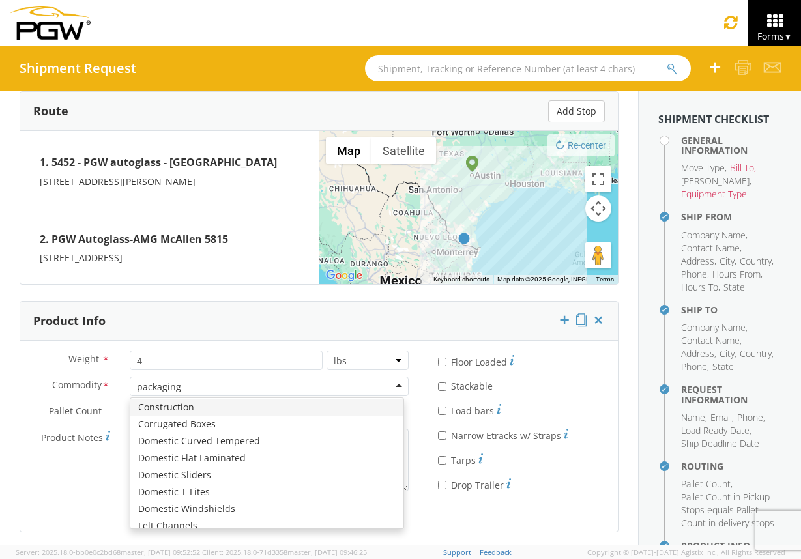
scroll to position [1014, 0]
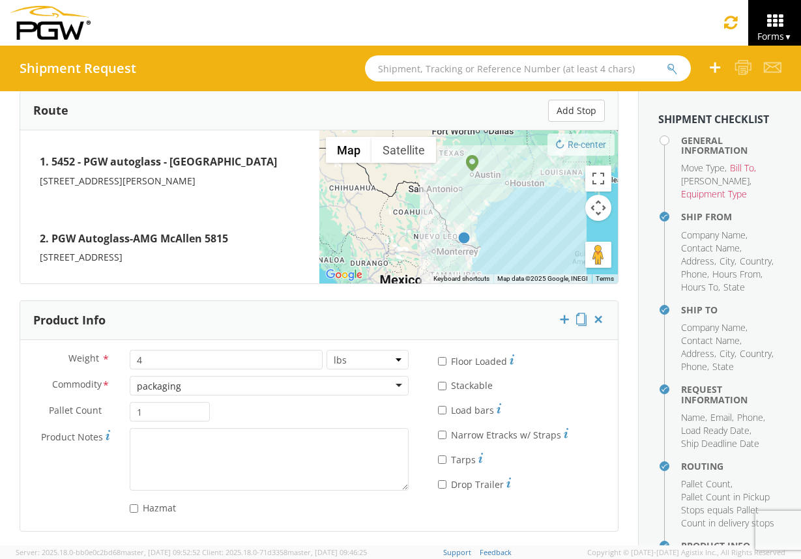
click at [186, 324] on div "Product Info" at bounding box center [318, 320] width 597 height 39
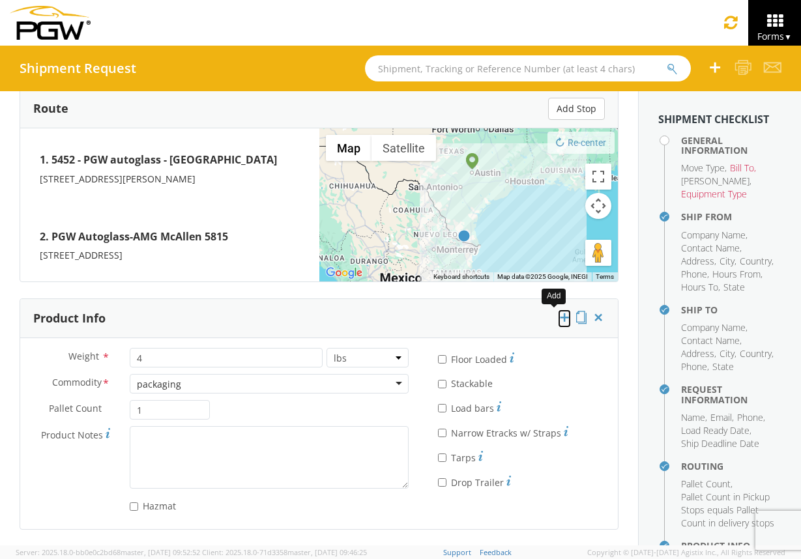
click at [558, 319] on icon at bounding box center [564, 317] width 13 height 13
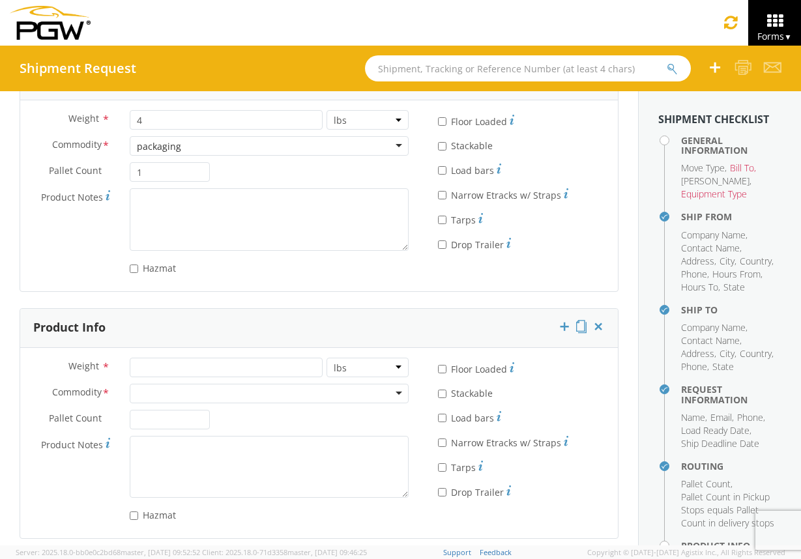
scroll to position [1259, 0]
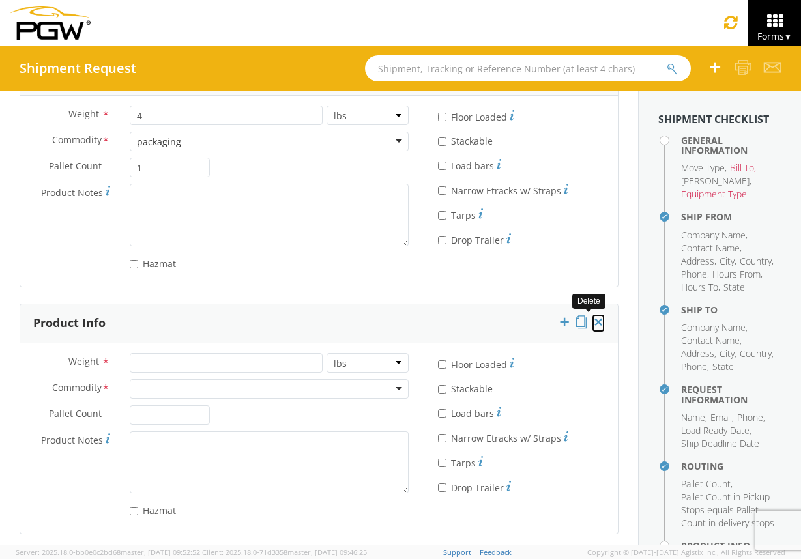
click at [592, 323] on icon at bounding box center [598, 321] width 13 height 13
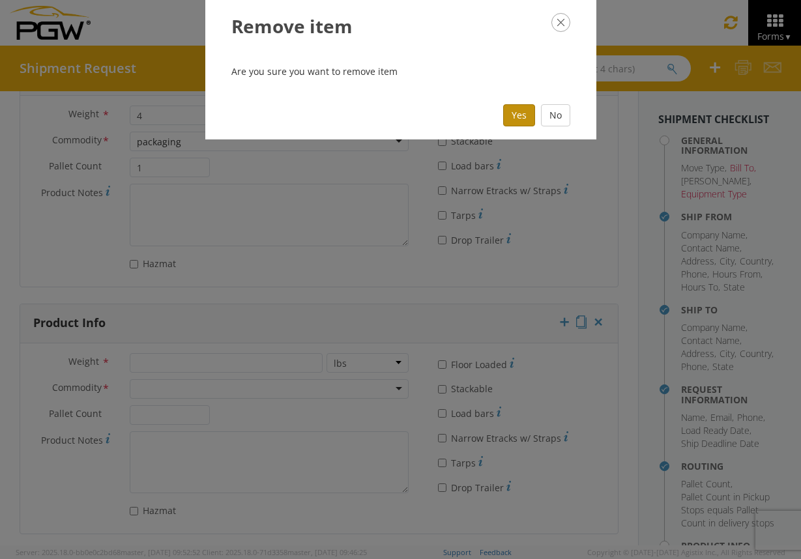
click at [522, 117] on button "Yes" at bounding box center [519, 115] width 32 height 22
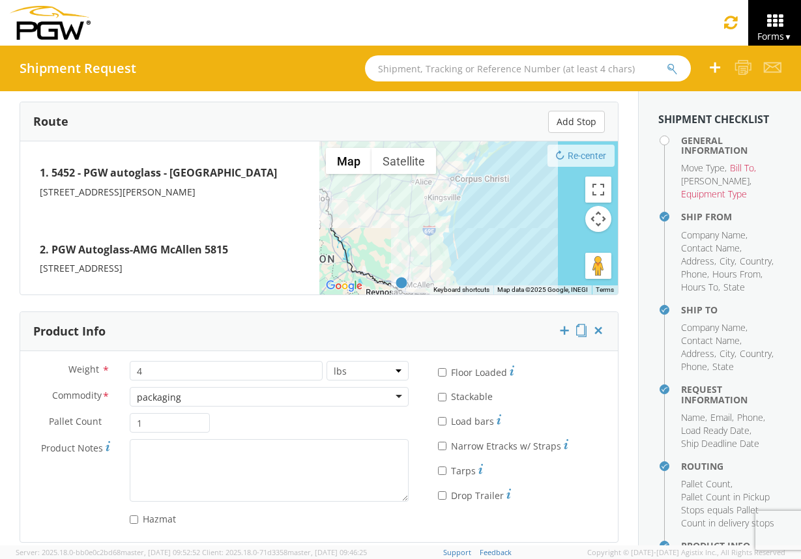
scroll to position [1007, 0]
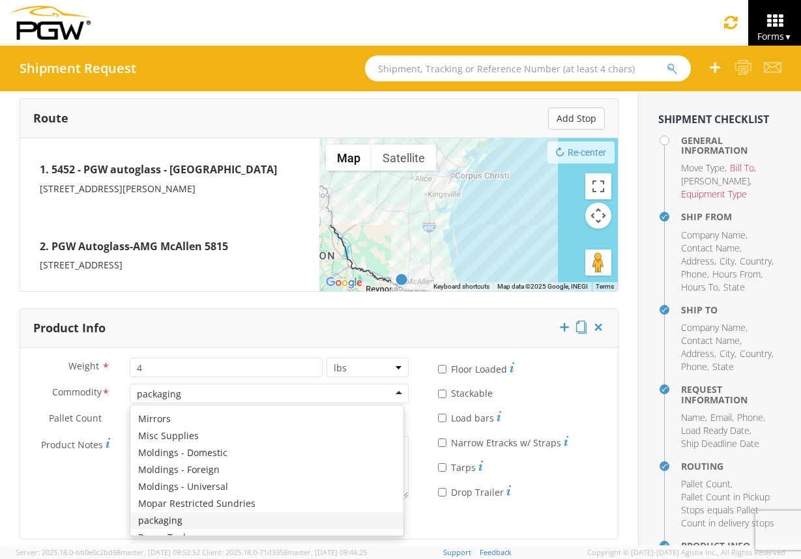
click at [387, 395] on div "packaging" at bounding box center [269, 394] width 279 height 20
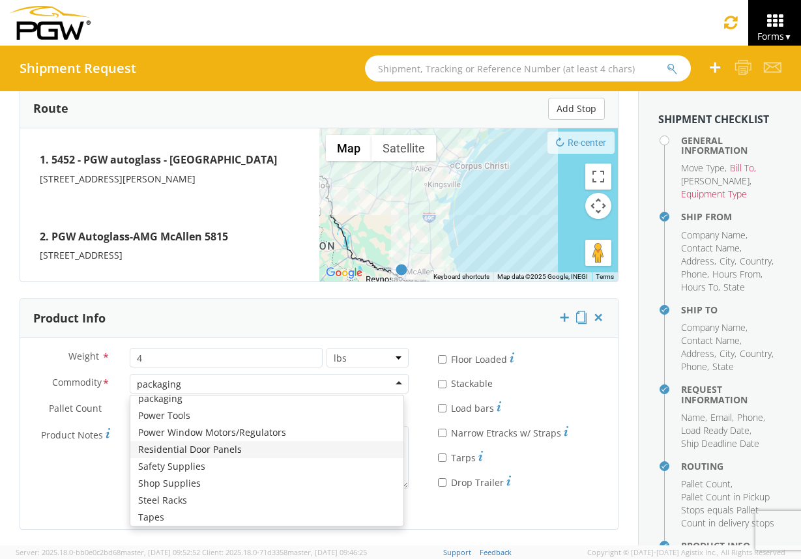
scroll to position [653, 0]
click at [236, 378] on div "Power Tools" at bounding box center [269, 384] width 279 height 20
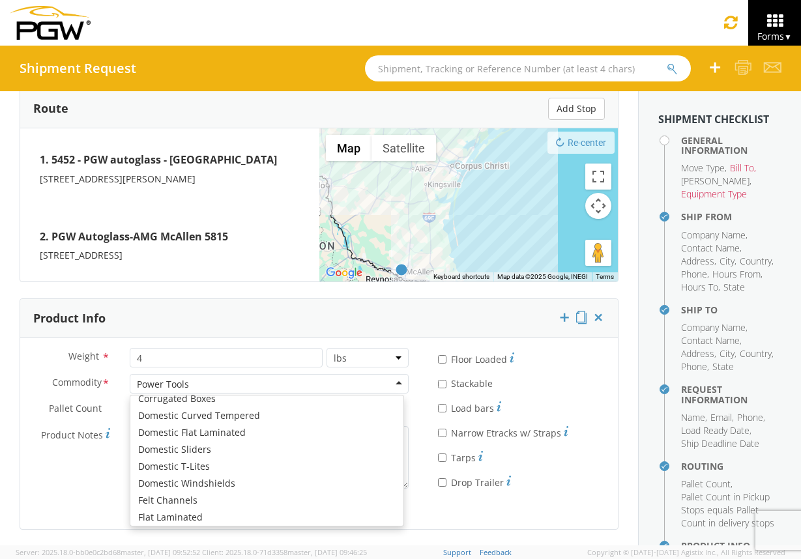
scroll to position [184, 0]
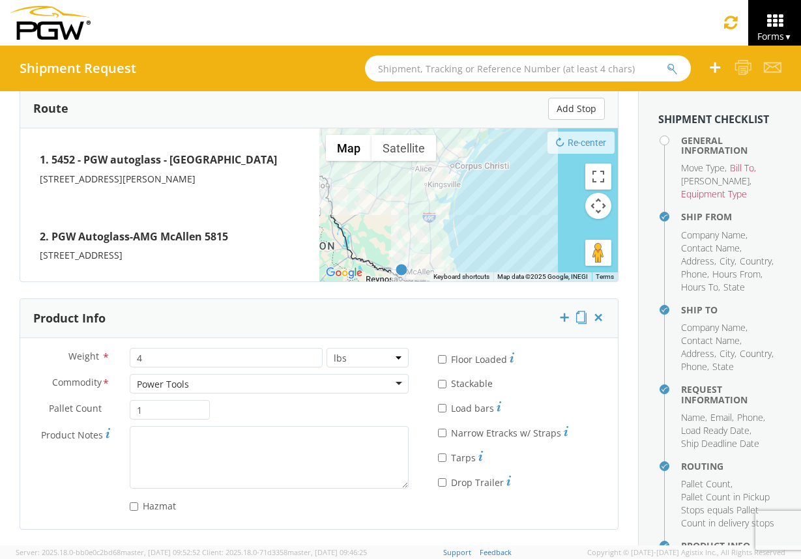
click at [137, 383] on div "Power Tools" at bounding box center [269, 384] width 279 height 20
drag, startPoint x: 194, startPoint y: 383, endPoint x: 147, endPoint y: 381, distance: 47.0
click at [143, 381] on div "Power Tools" at bounding box center [269, 384] width 279 height 20
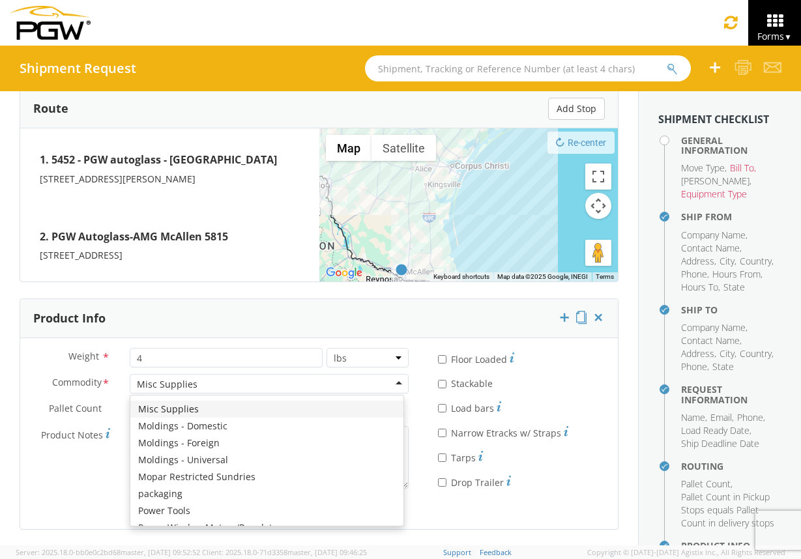
click at [196, 382] on div "Misc Supplies" at bounding box center [269, 384] width 279 height 20
